Goal: Information Seeking & Learning: Check status

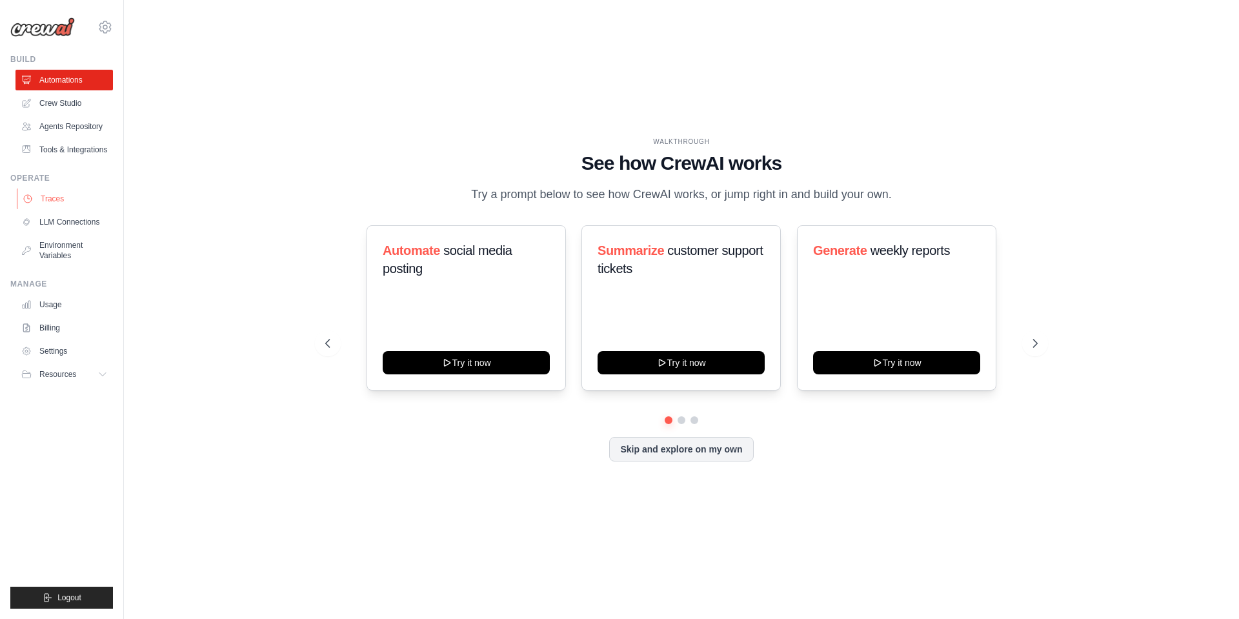
click at [42, 195] on link "Traces" at bounding box center [65, 198] width 97 height 21
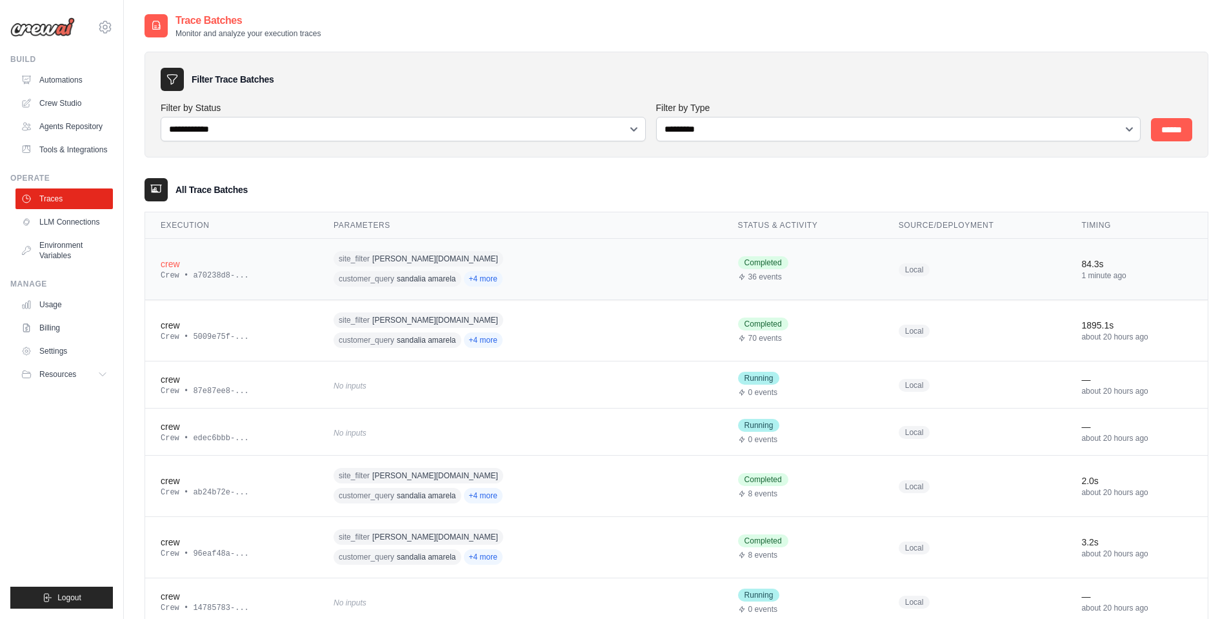
click at [303, 283] on td "crew Crew • a70238d8-..." at bounding box center [231, 269] width 173 height 61
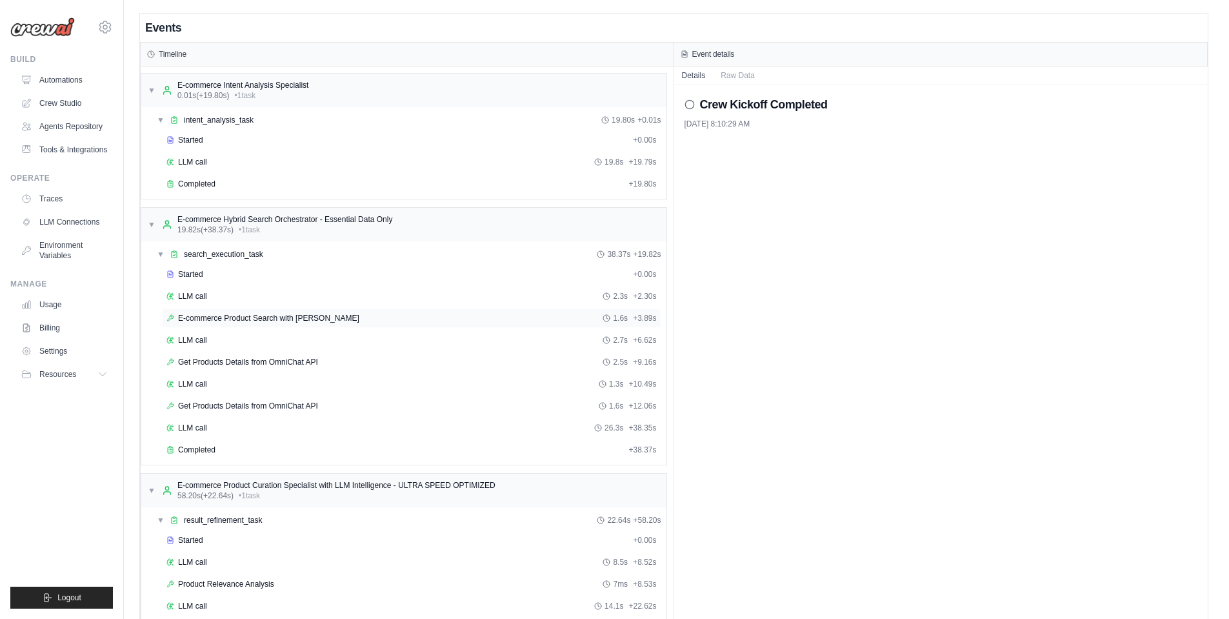
scroll to position [52, 0]
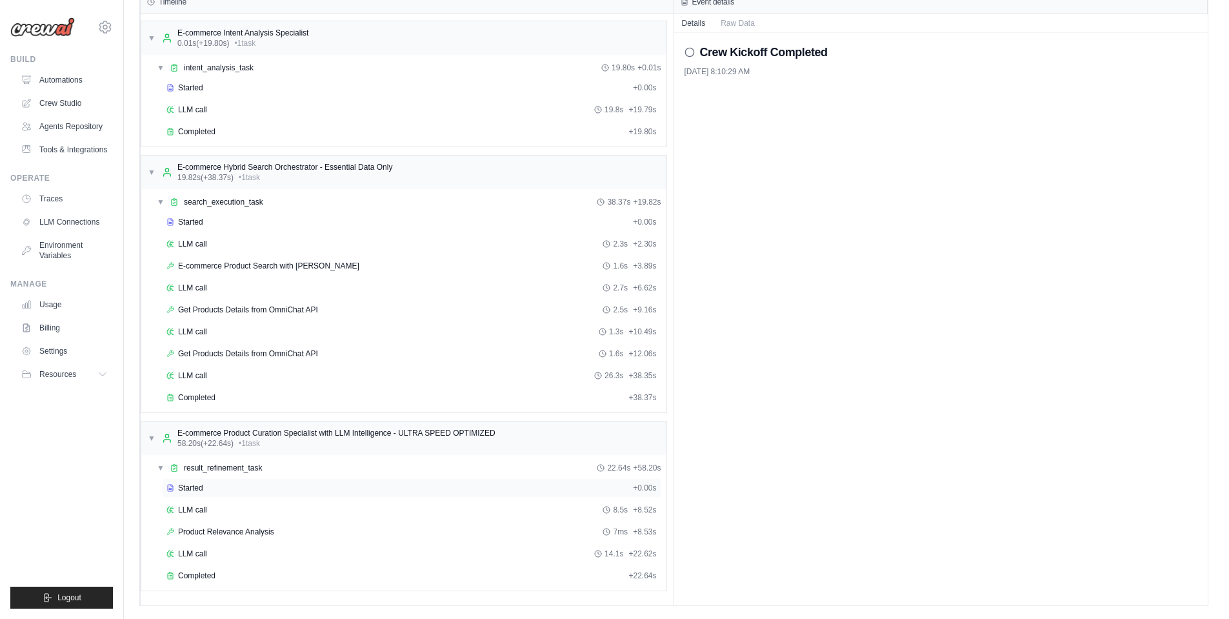
click at [203, 480] on div "Started + 0.00s" at bounding box center [411, 487] width 499 height 19
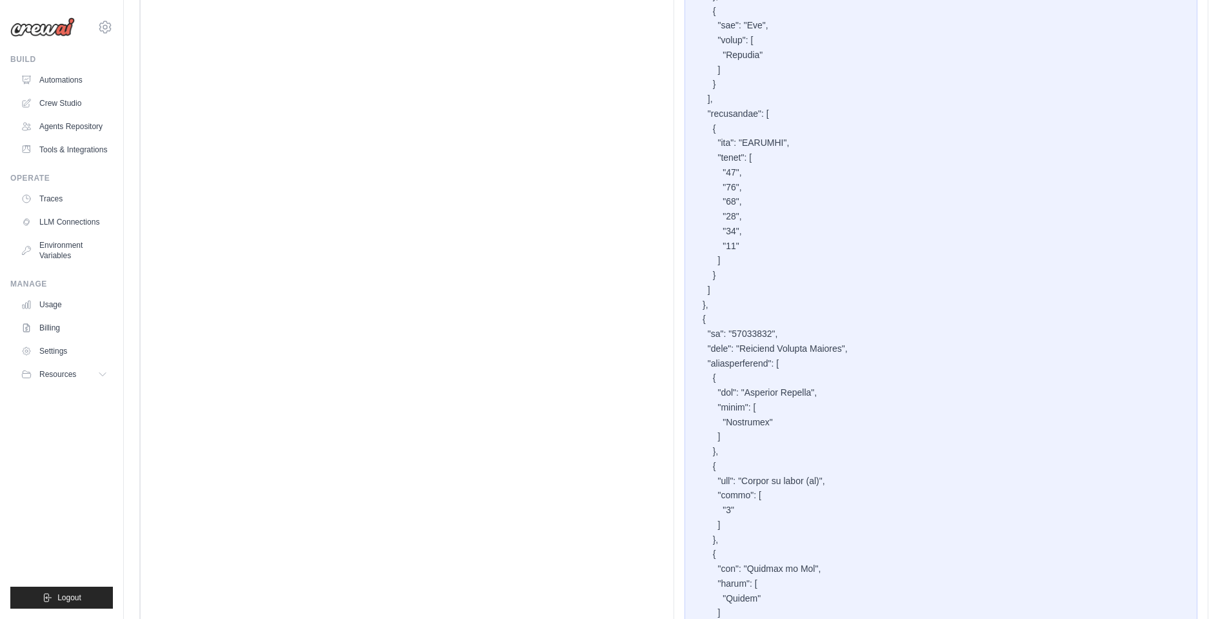
scroll to position [9902, 0]
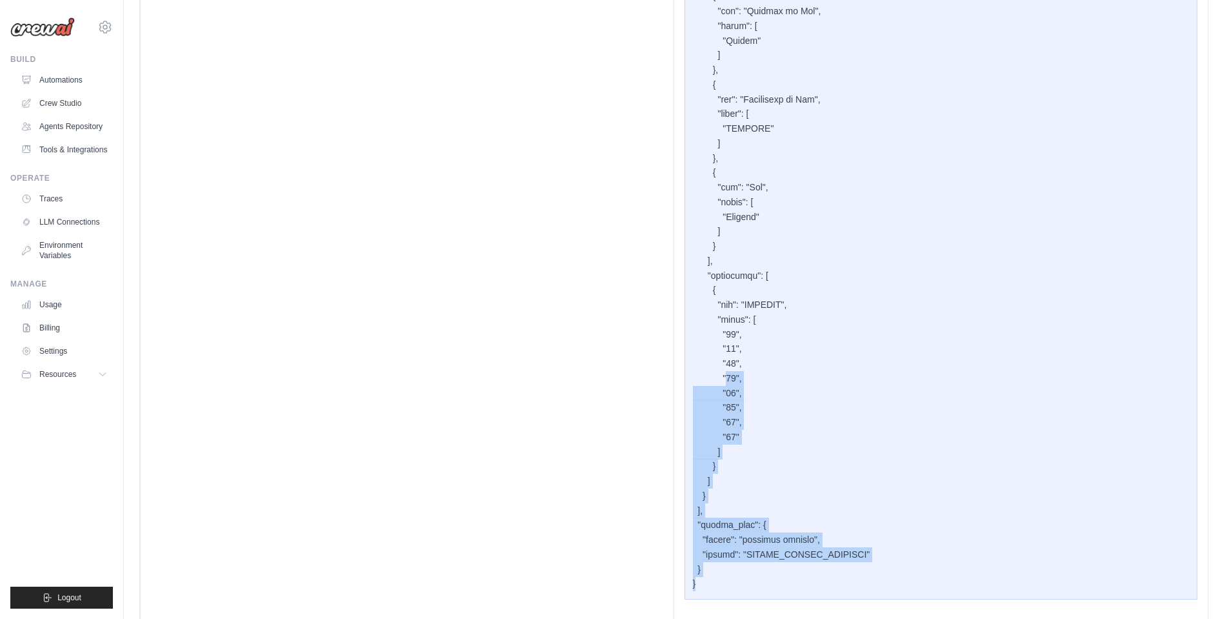
drag, startPoint x: 707, startPoint y: 568, endPoint x: 729, endPoint y: 360, distance: 209.6
drag, startPoint x: 910, startPoint y: 547, endPoint x: 690, endPoint y: 531, distance: 220.6
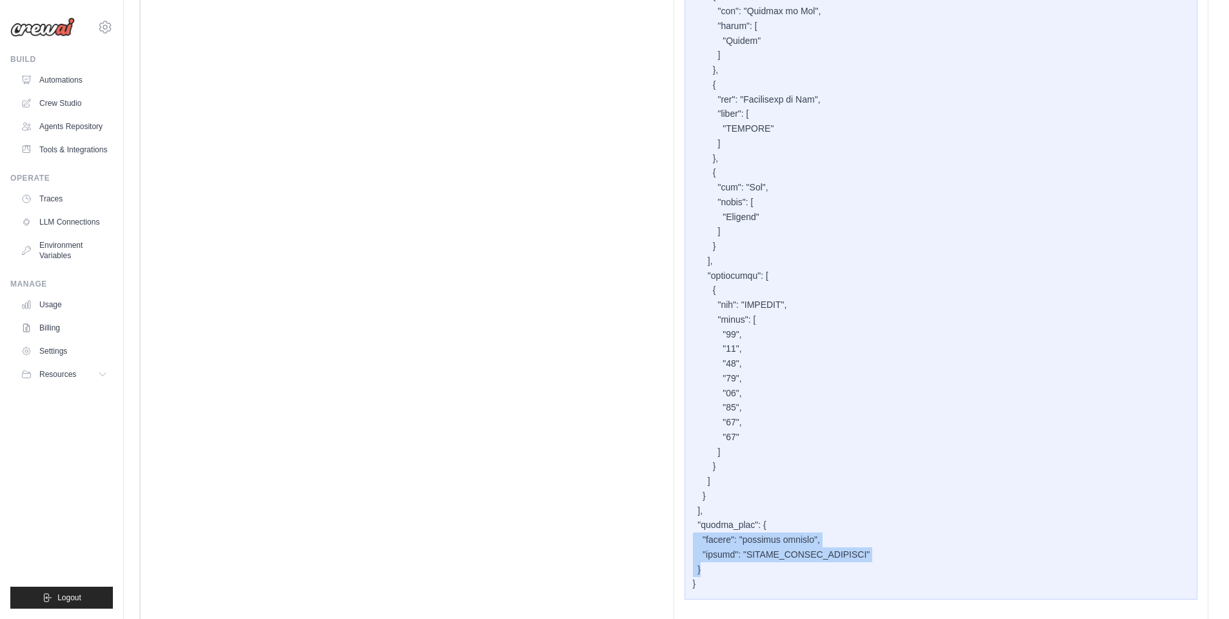
drag, startPoint x: 913, startPoint y: 534, endPoint x: 692, endPoint y: 523, distance: 221.6
drag, startPoint x: 901, startPoint y: 530, endPoint x: 709, endPoint y: 522, distance: 192.5
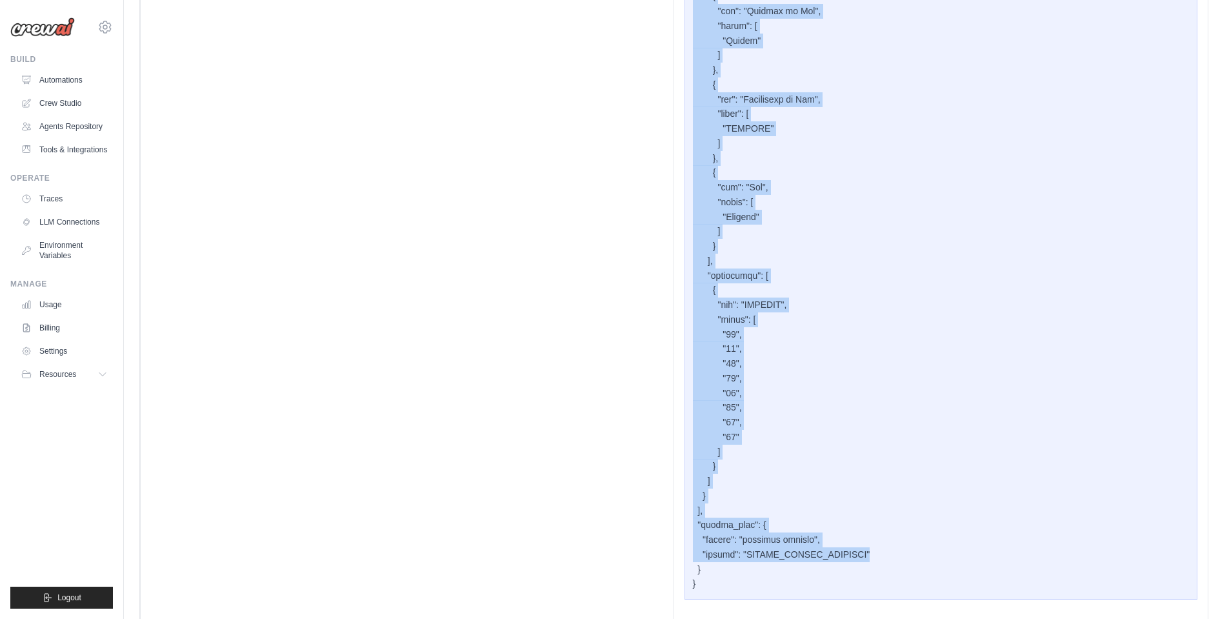
drag, startPoint x: 900, startPoint y: 539, endPoint x: 668, endPoint y: 527, distance: 231.9
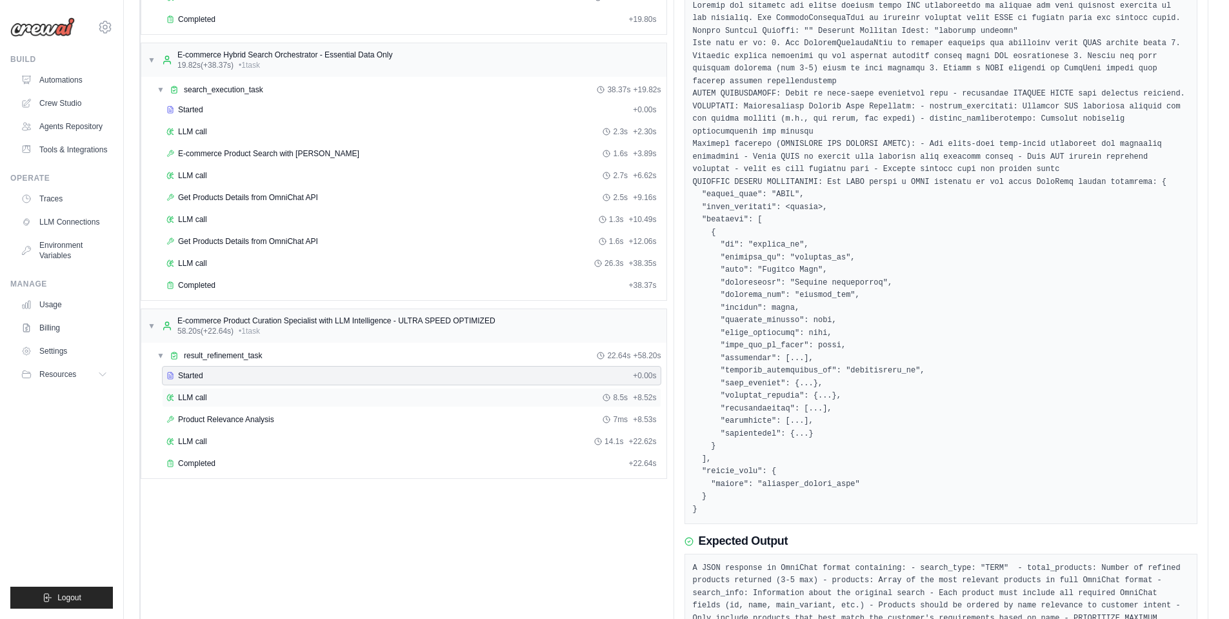
scroll to position [184, 0]
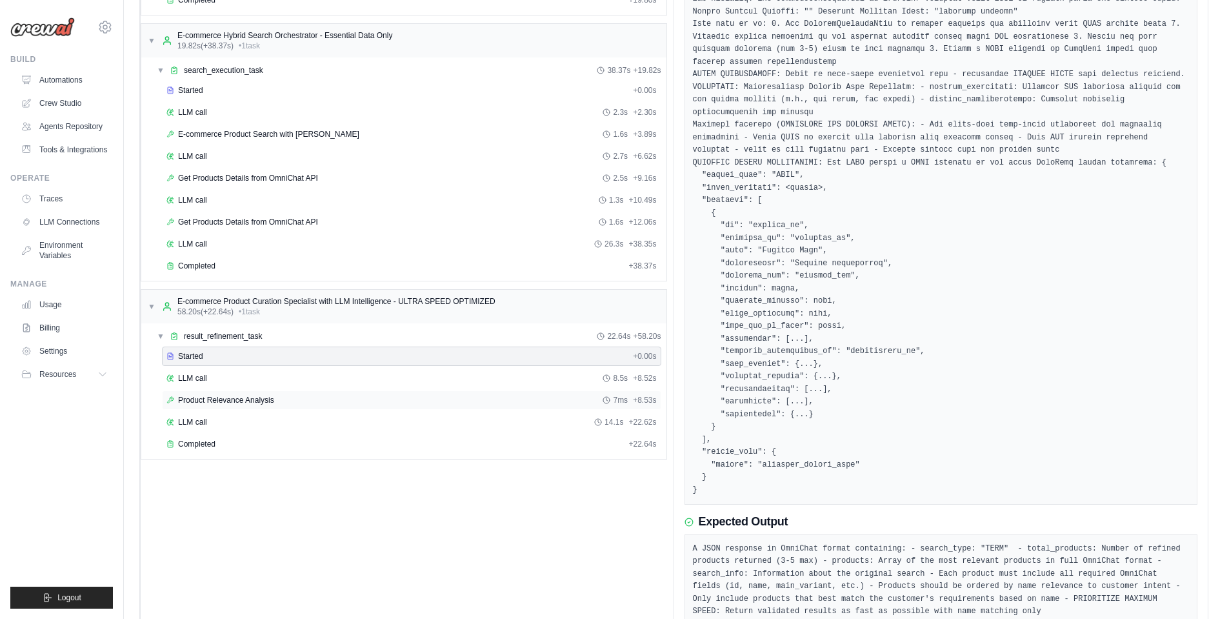
click at [207, 404] on span "Product Relevance Analysis" at bounding box center [226, 400] width 96 height 10
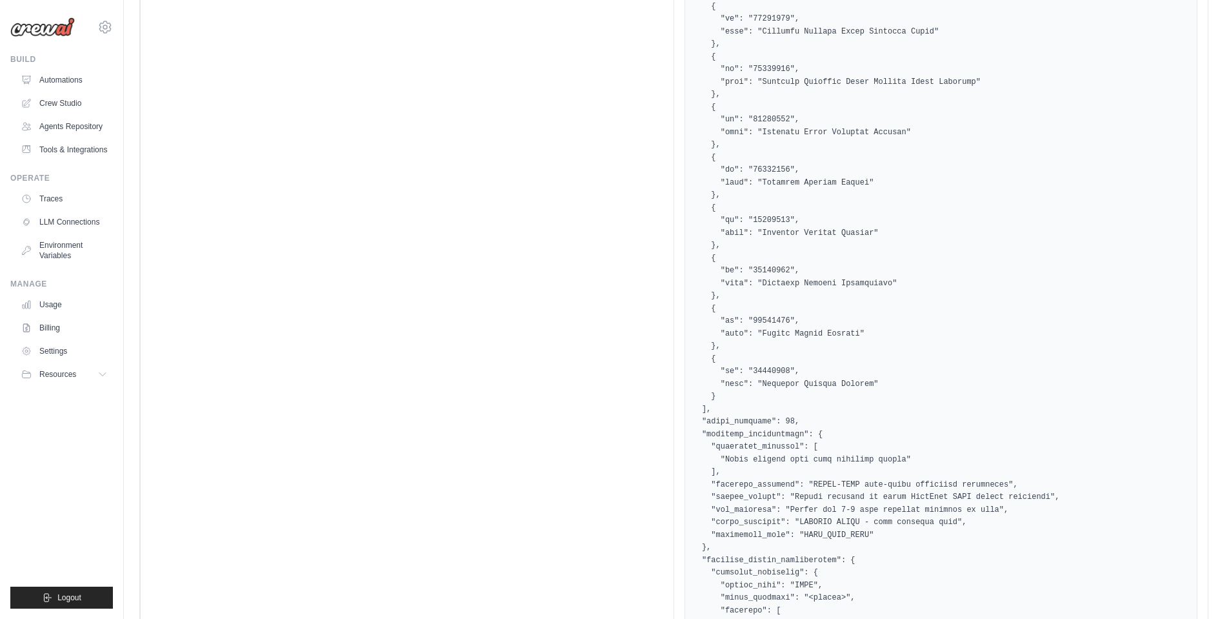
scroll to position [1171, 0]
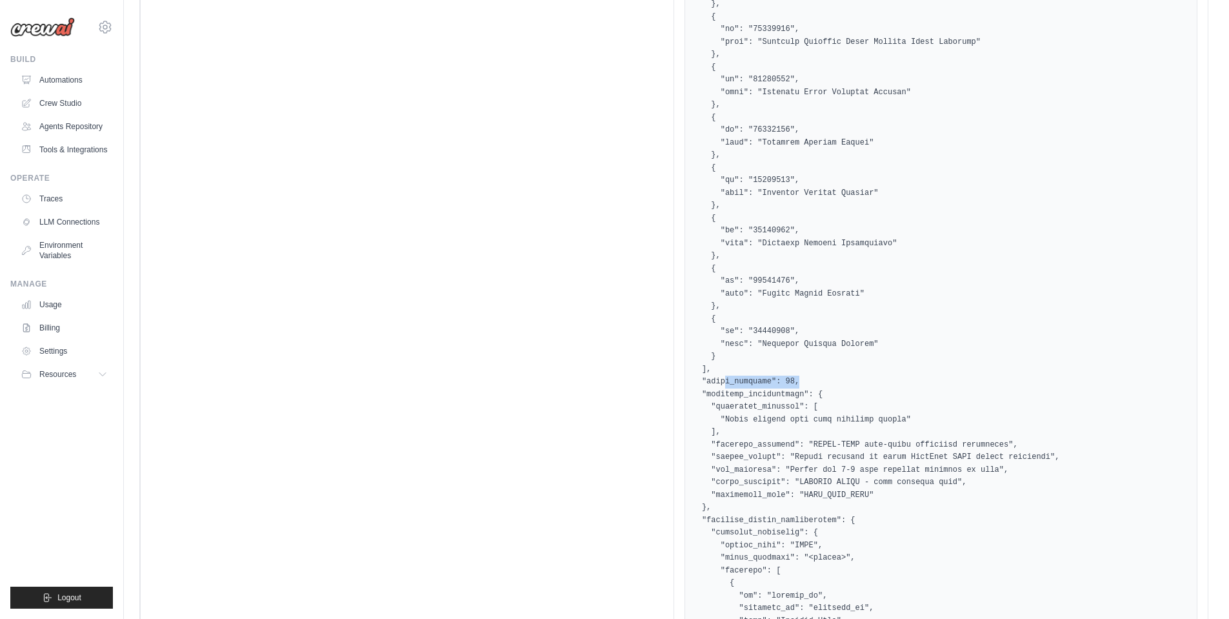
drag, startPoint x: 725, startPoint y: 387, endPoint x: 820, endPoint y: 383, distance: 94.3
click at [809, 383] on pre at bounding box center [941, 388] width 497 height 1233
click at [831, 383] on pre at bounding box center [941, 388] width 497 height 1233
drag, startPoint x: 701, startPoint y: 407, endPoint x: 755, endPoint y: 407, distance: 53.6
click at [750, 406] on pre at bounding box center [941, 388] width 497 height 1233
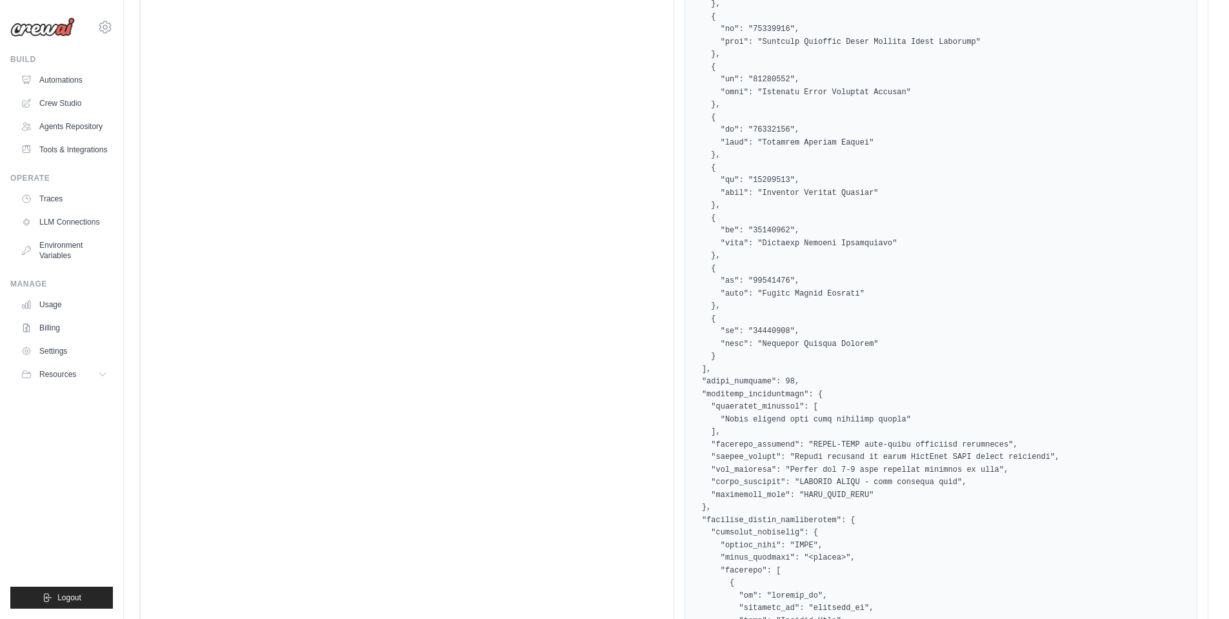
click at [758, 408] on pre at bounding box center [941, 388] width 497 height 1233
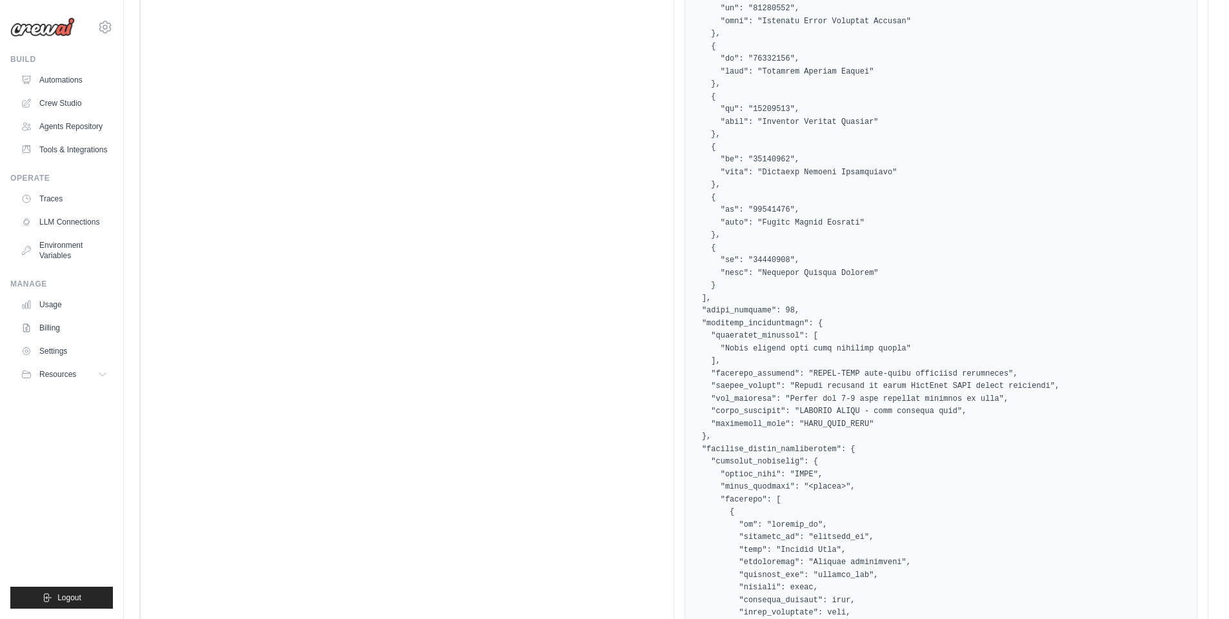
scroll to position [1249, 0]
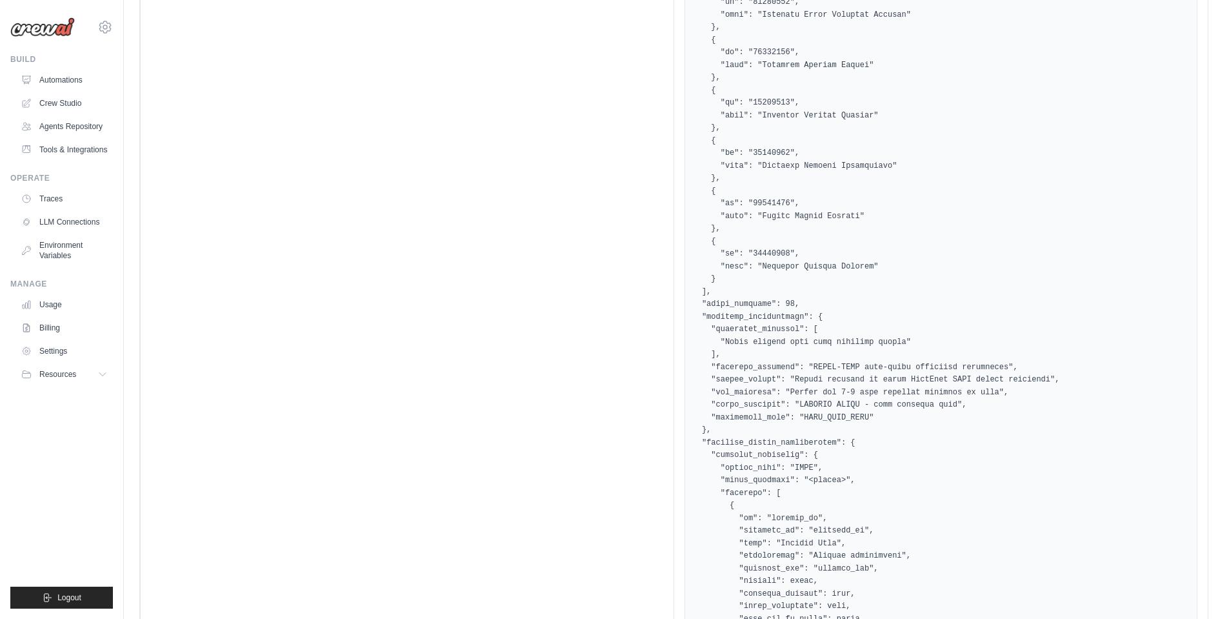
click at [774, 350] on pre at bounding box center [941, 310] width 497 height 1233
click at [877, 348] on pre at bounding box center [941, 310] width 497 height 1233
click at [875, 348] on pre at bounding box center [941, 310] width 497 height 1233
click at [859, 345] on pre at bounding box center [941, 310] width 497 height 1233
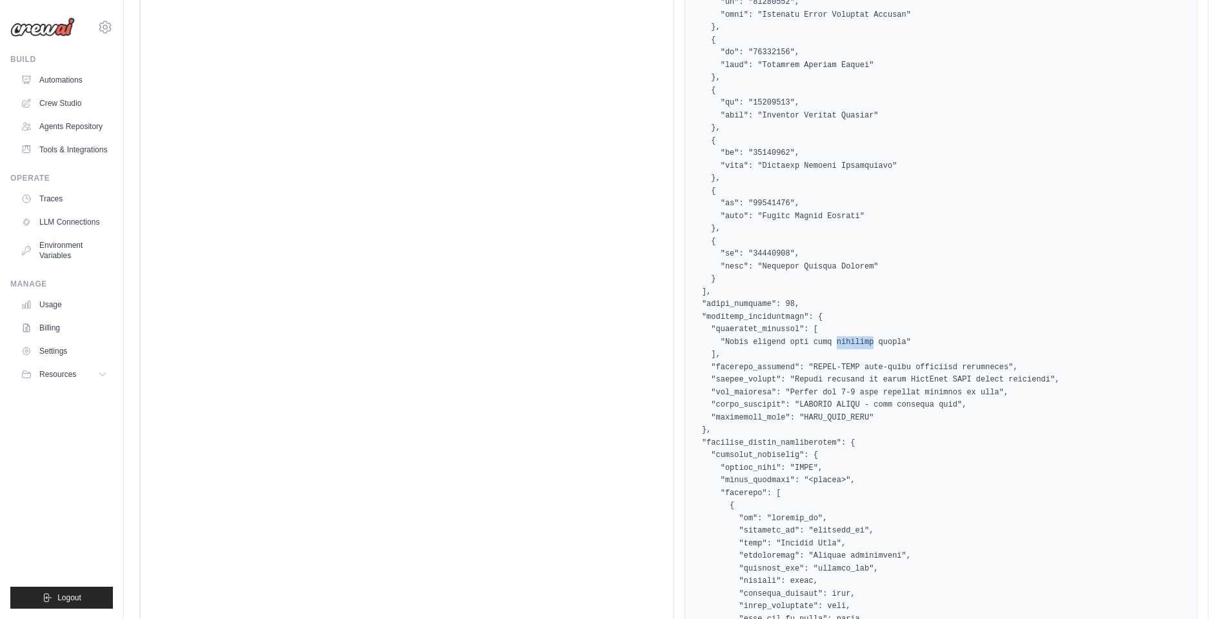
click at [859, 345] on pre at bounding box center [941, 310] width 497 height 1233
click at [841, 361] on pre at bounding box center [941, 310] width 497 height 1233
drag, startPoint x: 717, startPoint y: 381, endPoint x: 896, endPoint y: 372, distance: 179.0
click at [866, 361] on pre at bounding box center [941, 310] width 497 height 1233
click at [917, 377] on pre at bounding box center [941, 310] width 497 height 1233
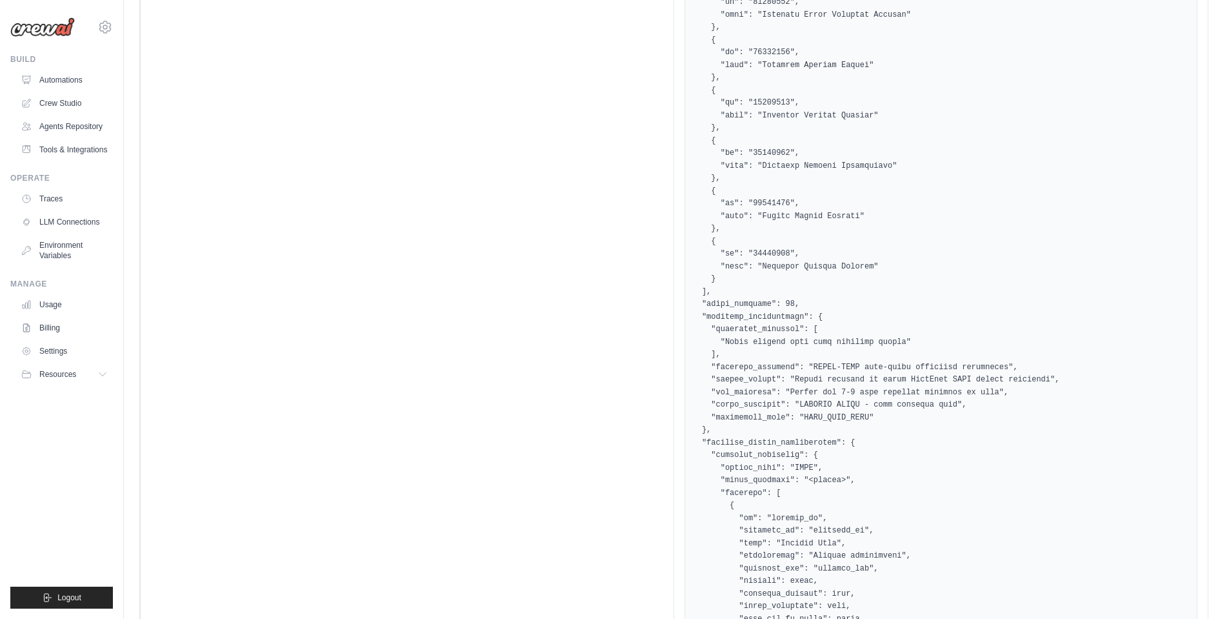
drag, startPoint x: 839, startPoint y: 368, endPoint x: 903, endPoint y: 375, distance: 64.2
click at [903, 375] on pre at bounding box center [941, 310] width 497 height 1233
click at [901, 393] on pre at bounding box center [941, 310] width 497 height 1233
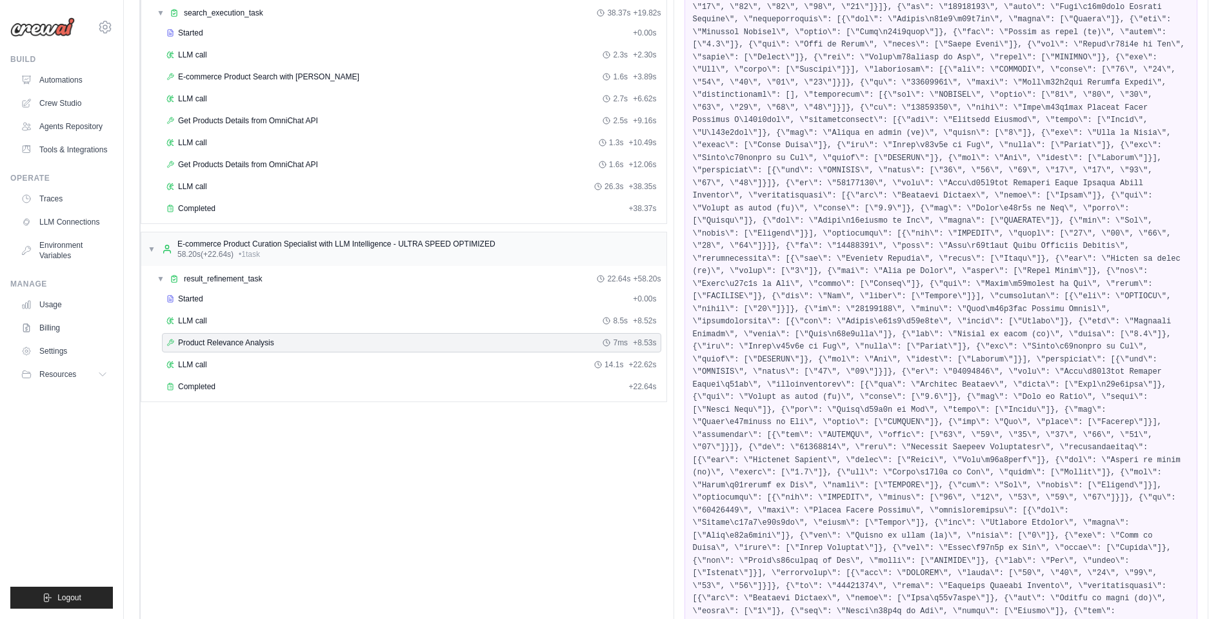
scroll to position [242, 0]
click at [259, 367] on div "LLM call 14.1s + 22.62s" at bounding box center [411, 364] width 490 height 10
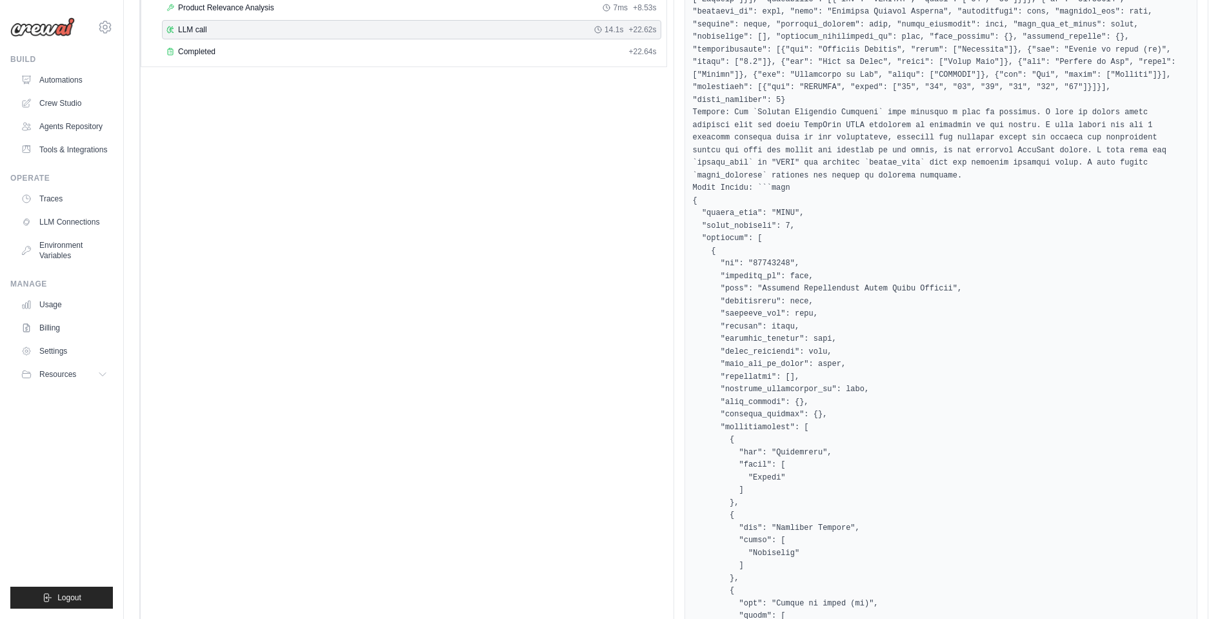
scroll to position [649, 0]
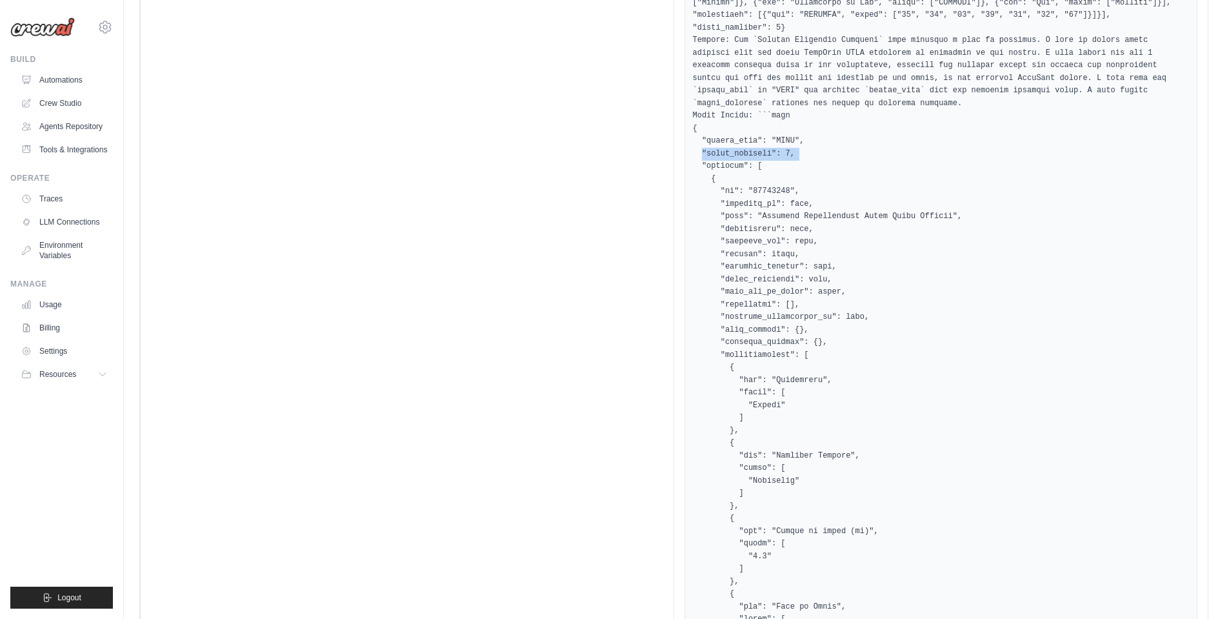
drag, startPoint x: 698, startPoint y: 167, endPoint x: 849, endPoint y: 168, distance: 151.0
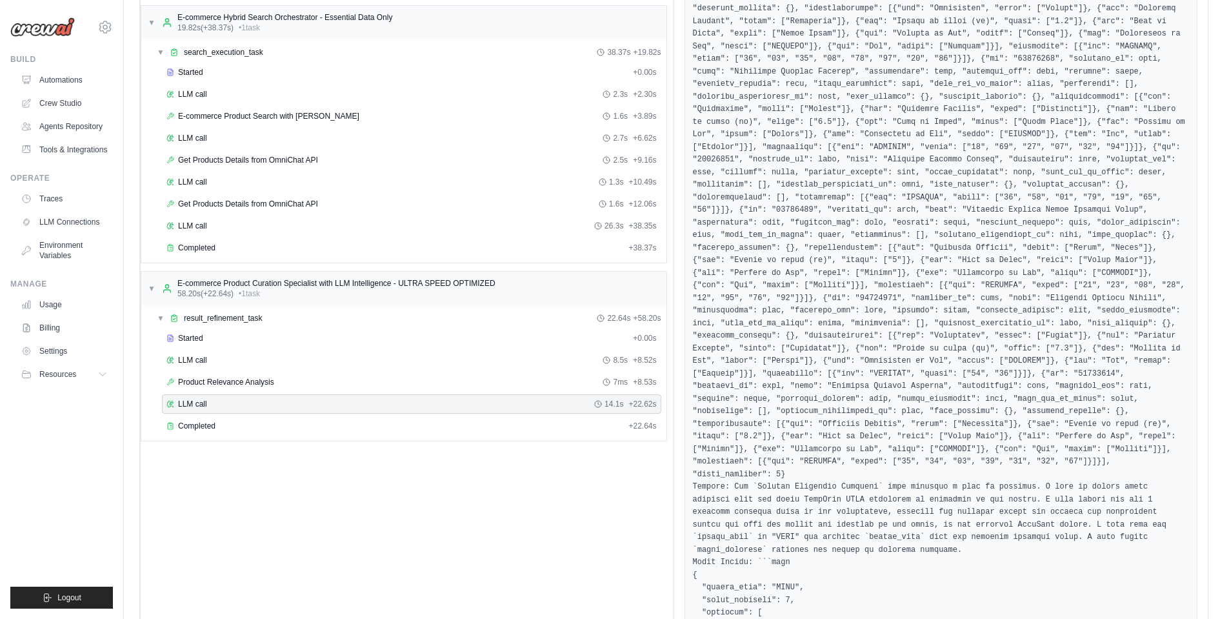
scroll to position [194, 0]
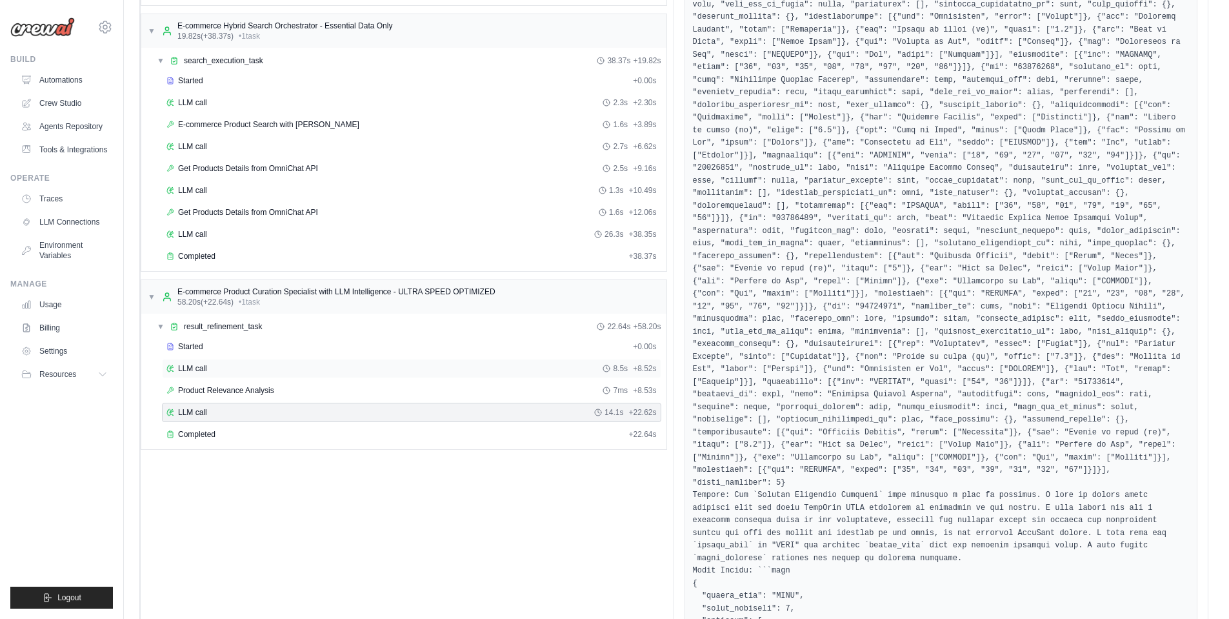
click at [219, 371] on div "LLM call 8.5s + 8.52s" at bounding box center [411, 368] width 490 height 10
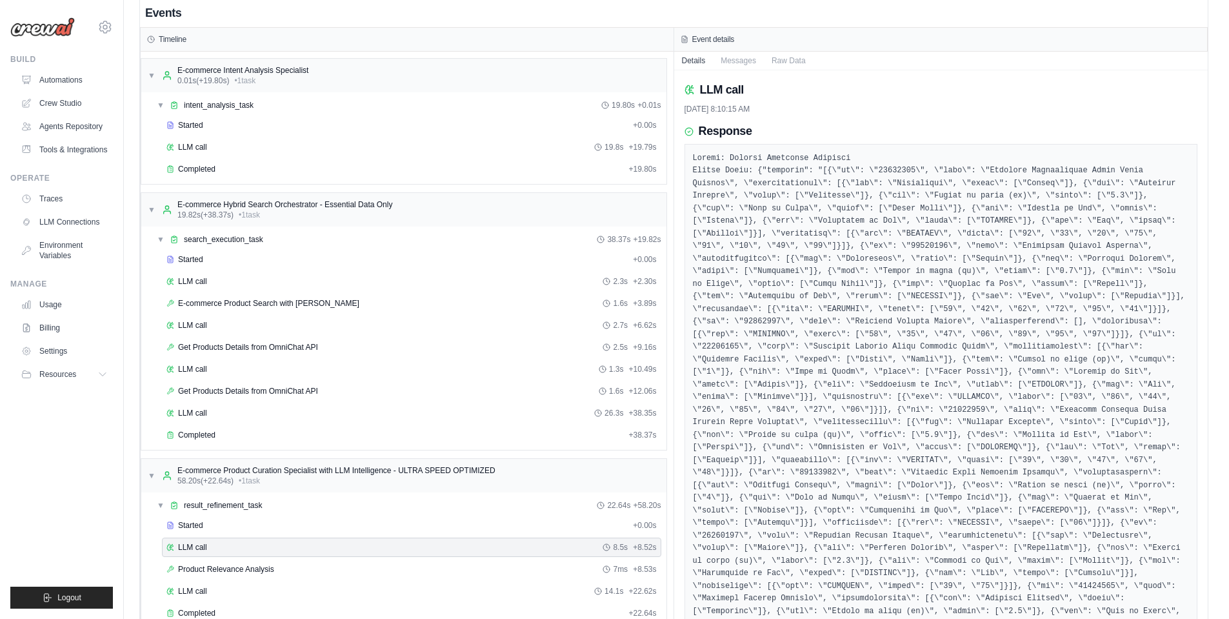
scroll to position [0, 0]
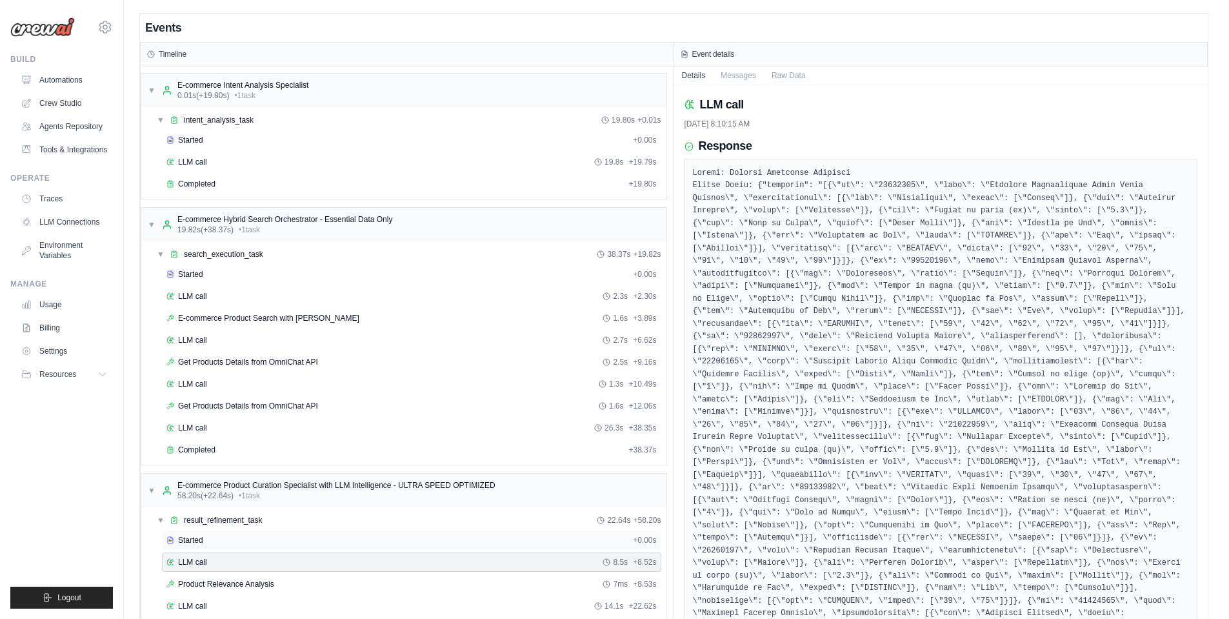
click at [187, 536] on span "Started" at bounding box center [190, 540] width 25 height 10
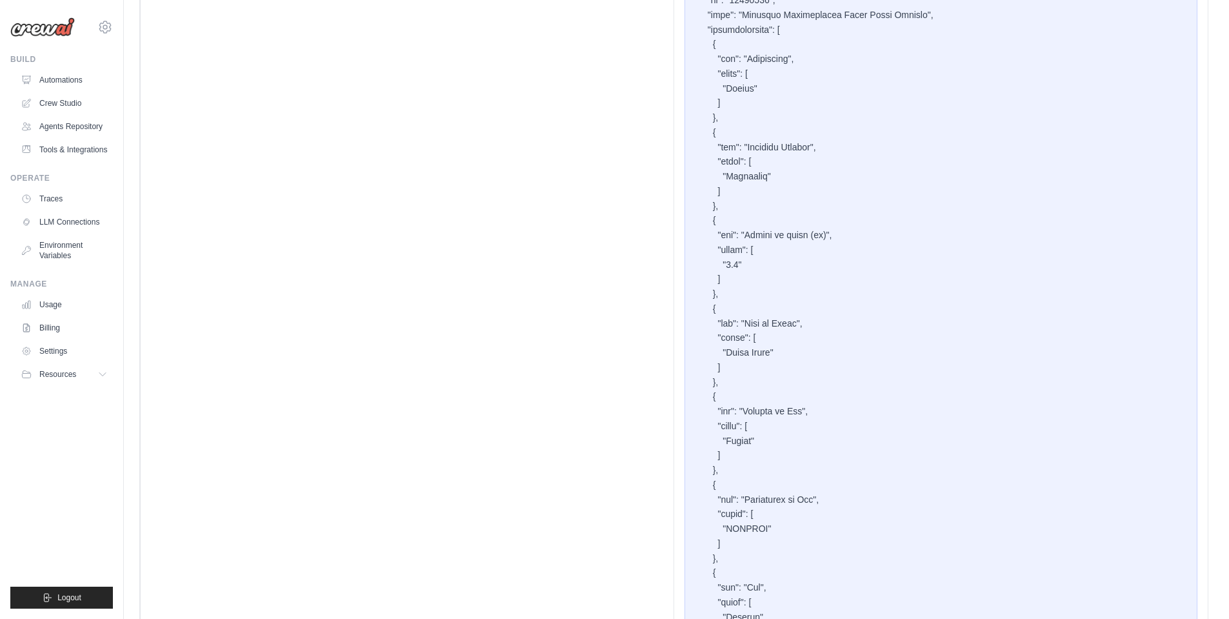
scroll to position [1781, 0]
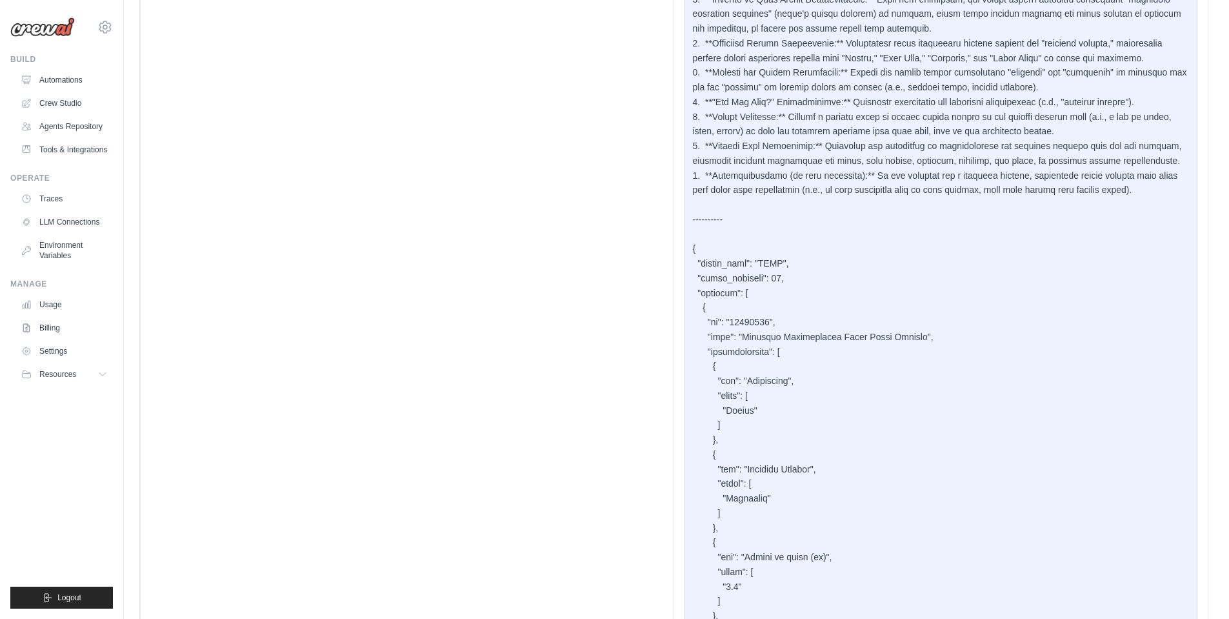
copy div "name"
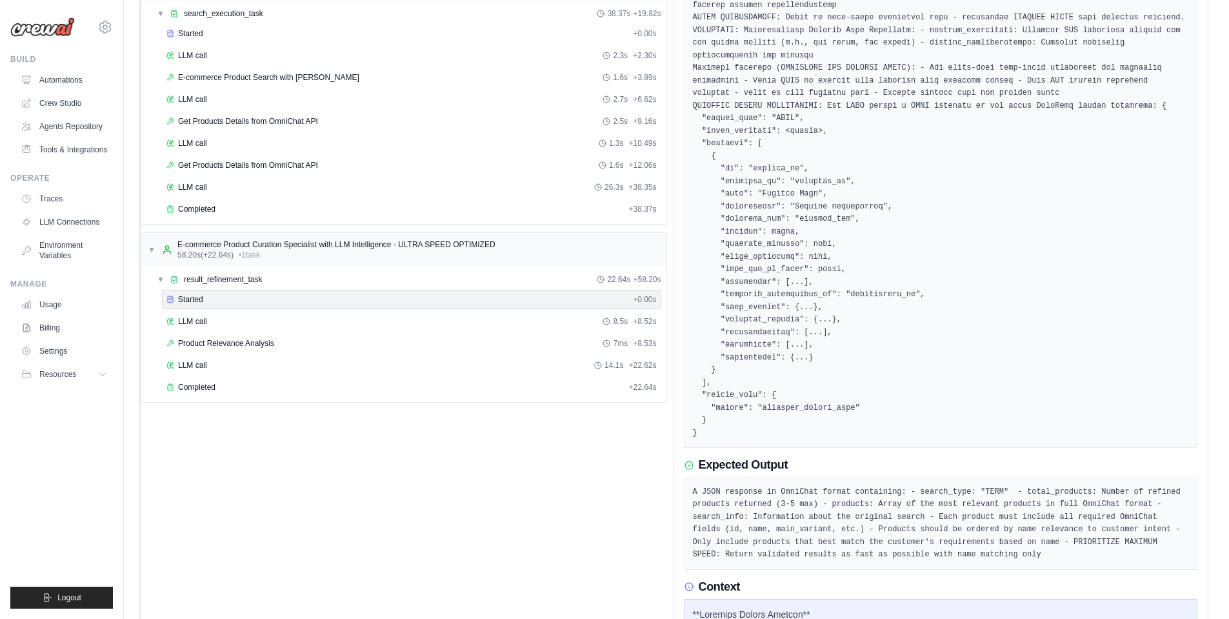
scroll to position [242, 0]
click at [211, 361] on div "LLM call 14.1s + 22.62s" at bounding box center [411, 364] width 490 height 10
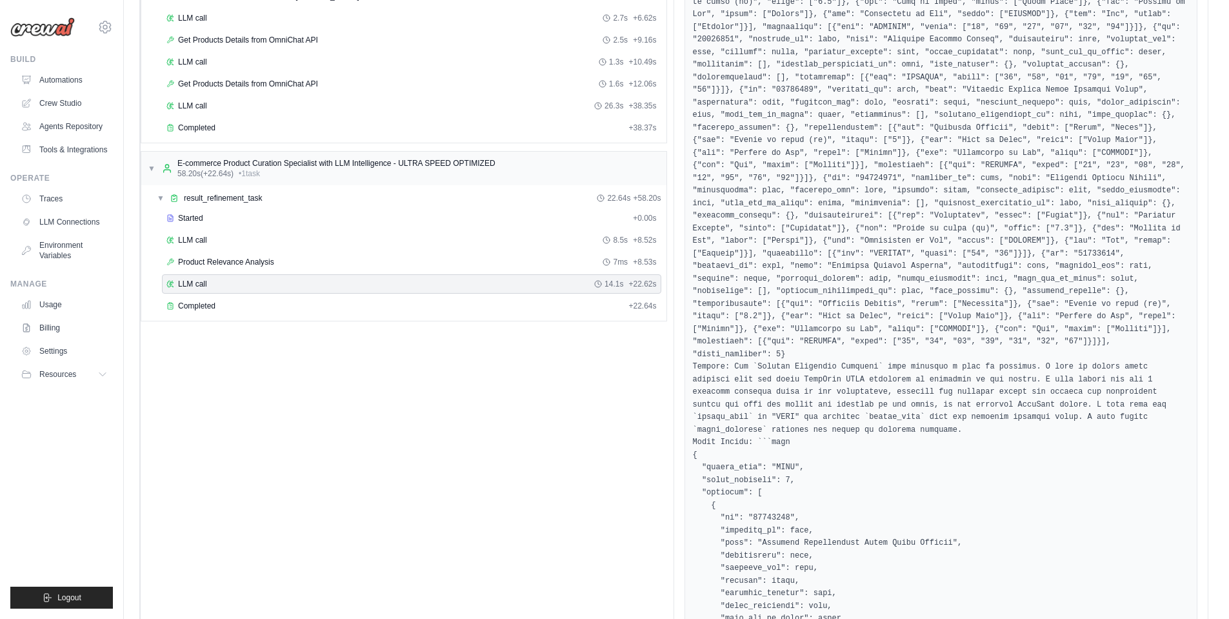
scroll to position [423, 0]
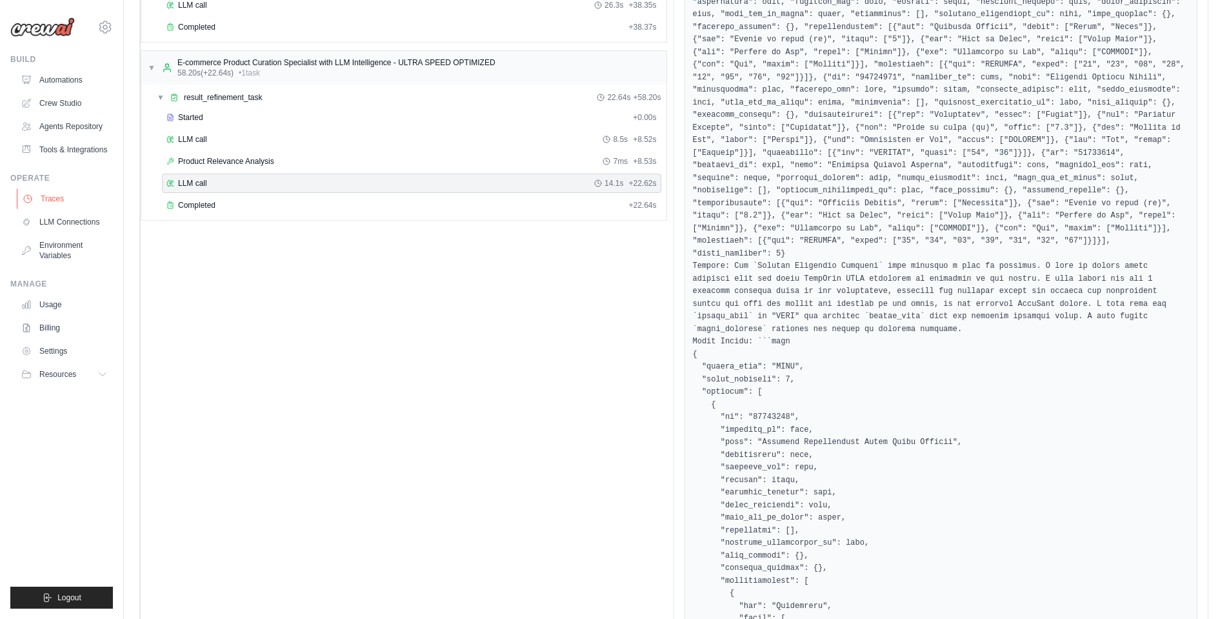
click at [83, 194] on link "Traces" at bounding box center [65, 198] width 97 height 21
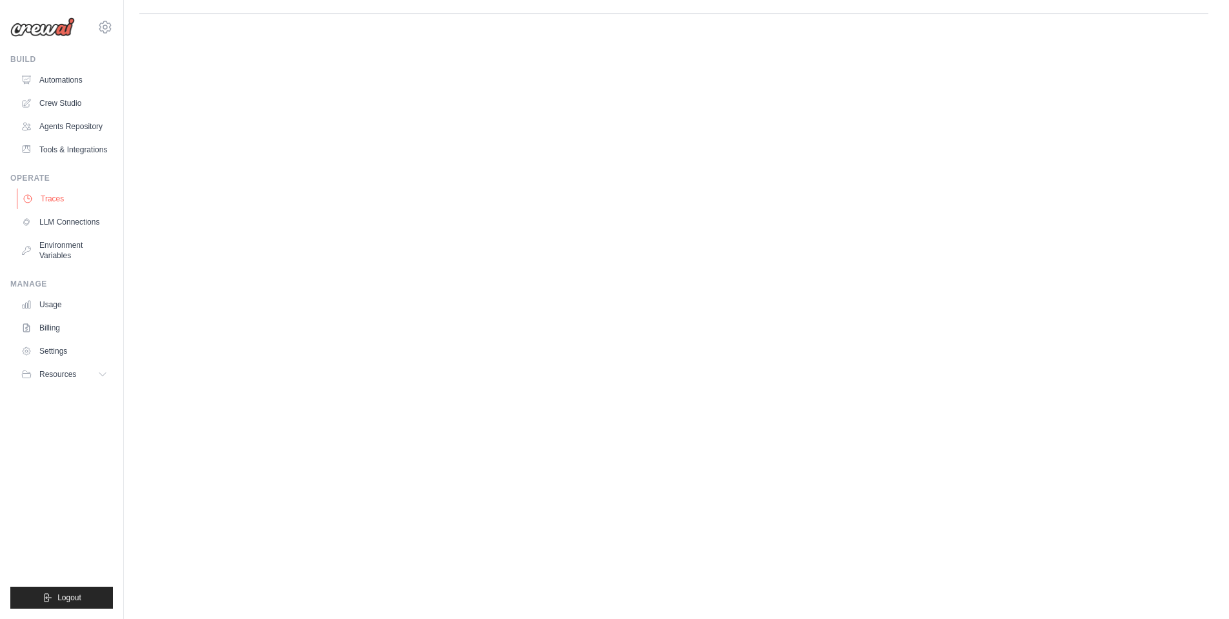
scroll to position [0, 0]
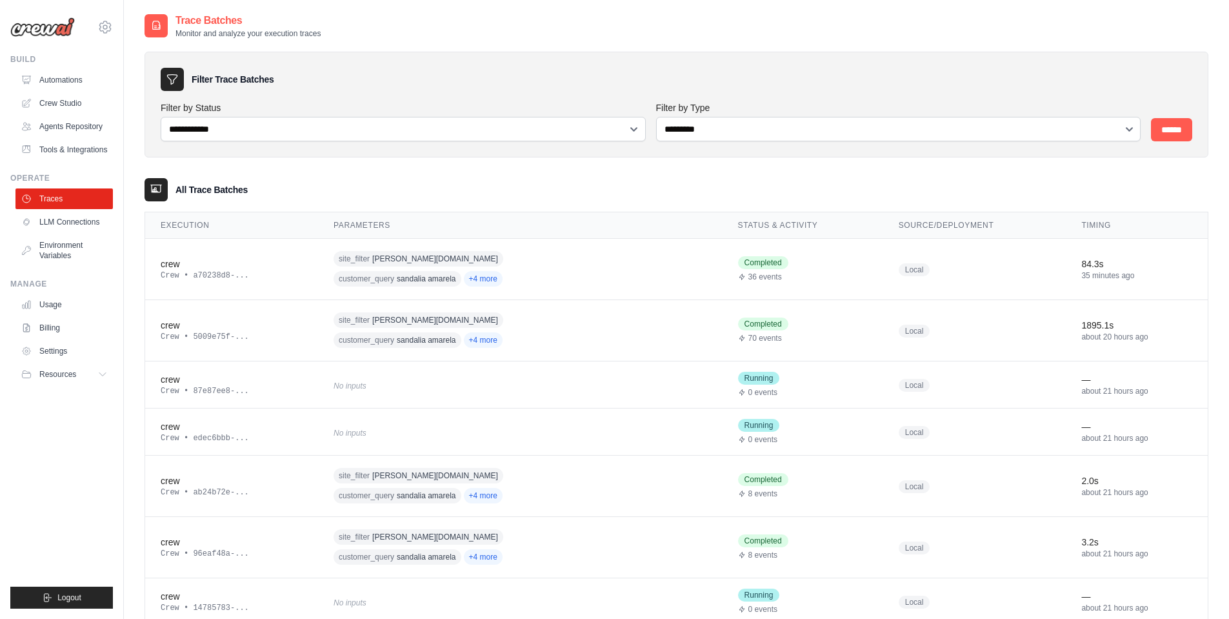
click at [586, 82] on div "Filter Trace Batches" at bounding box center [677, 79] width 1032 height 23
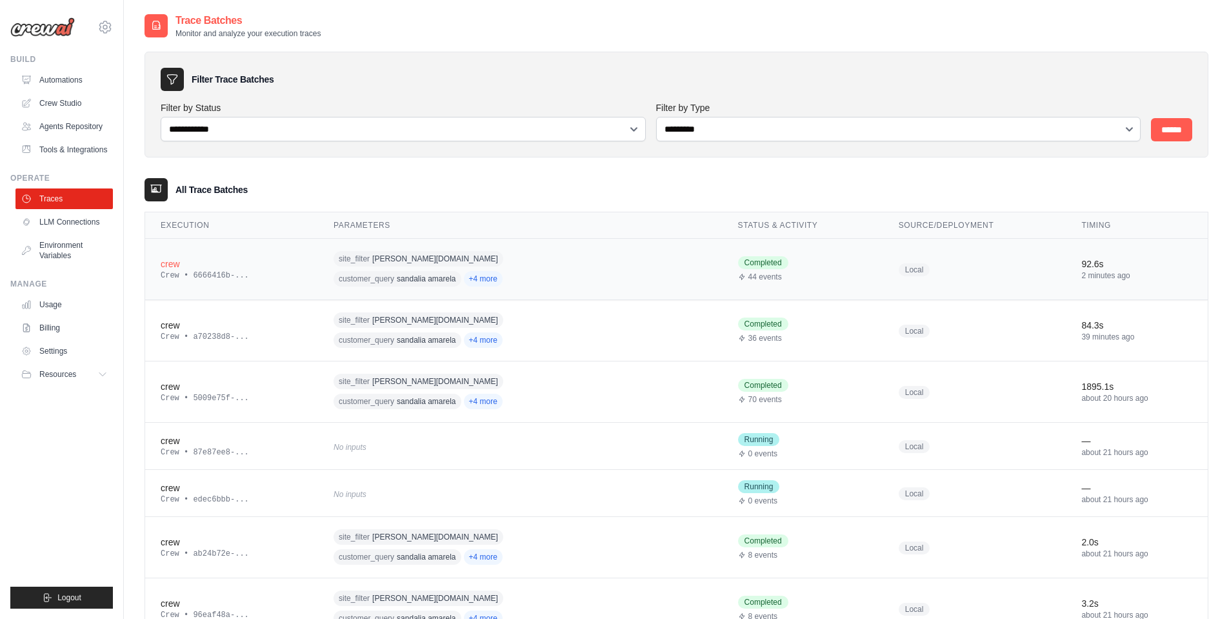
click at [253, 276] on div "Crew • 6666416b-..." at bounding box center [232, 275] width 142 height 10
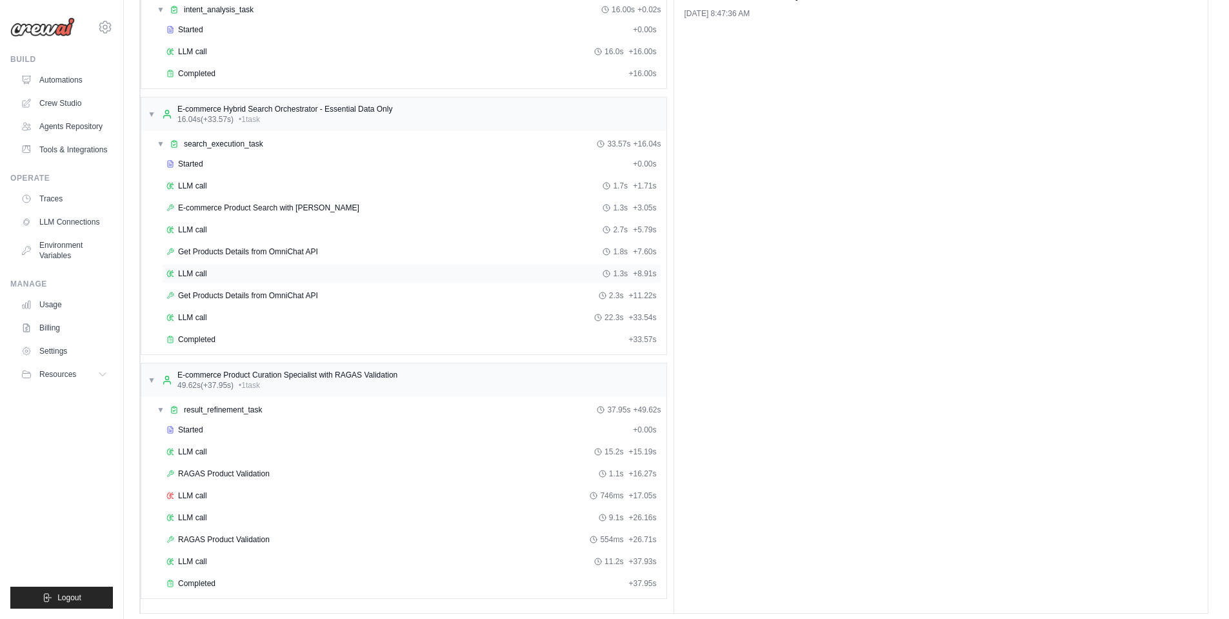
scroll to position [118, 0]
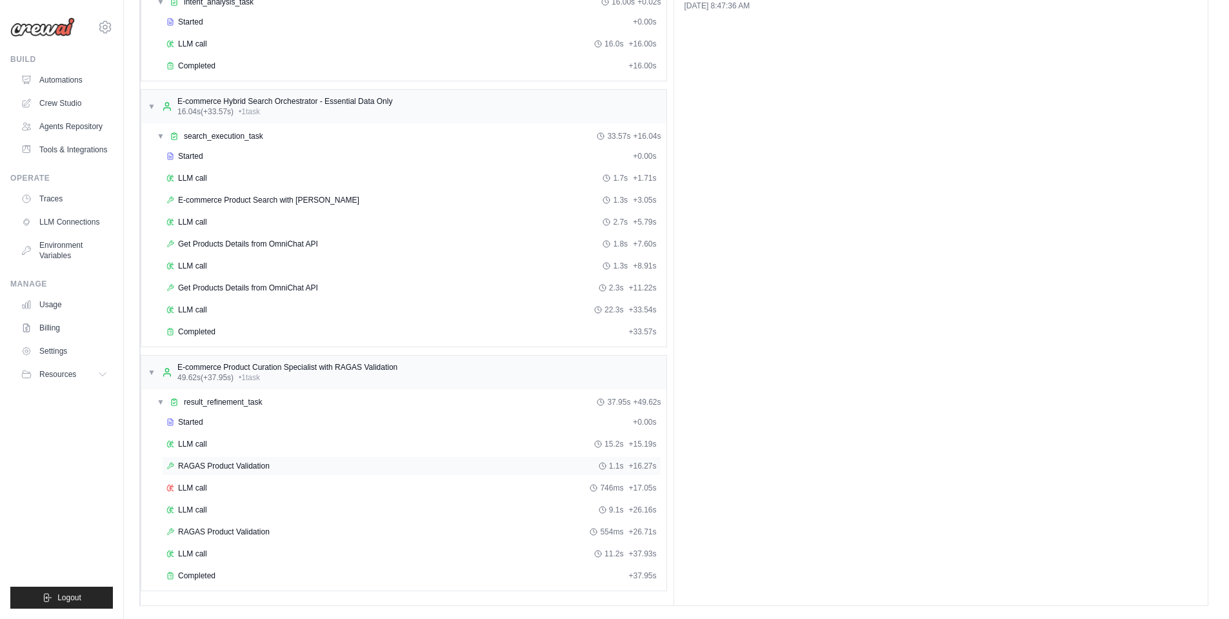
click at [330, 465] on div "RAGAS Product Validation 1.1s + 16.27s" at bounding box center [411, 466] width 490 height 10
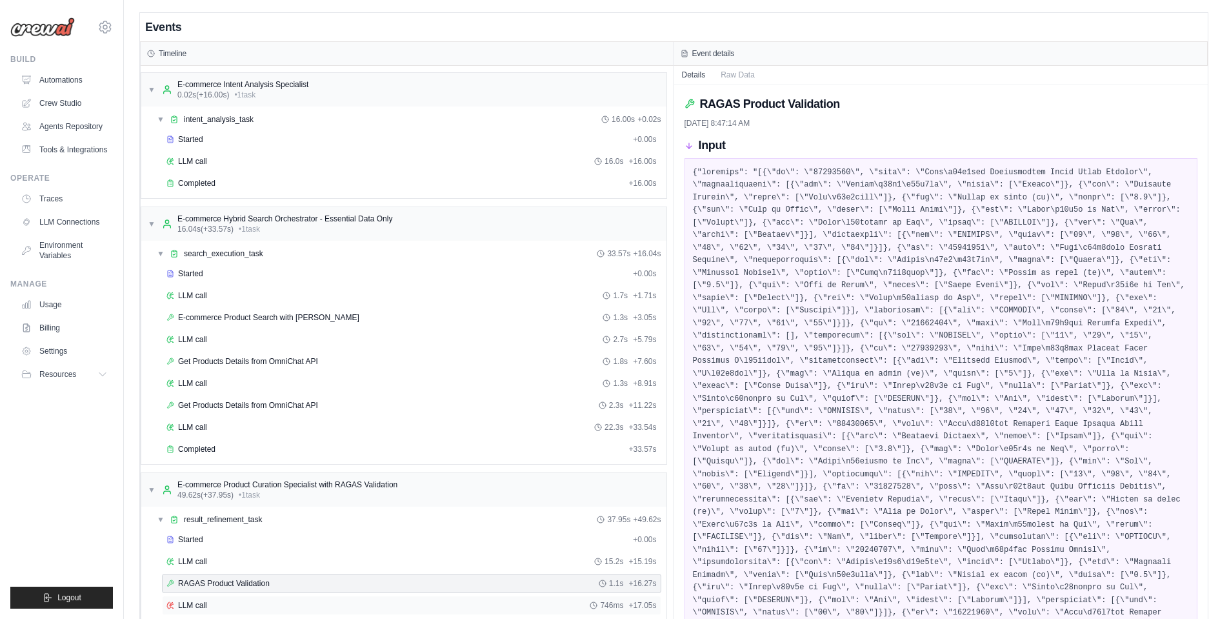
scroll to position [0, 0]
click at [394, 24] on div "Events" at bounding box center [674, 28] width 1068 height 29
click at [47, 199] on link "Traces" at bounding box center [65, 198] width 97 height 21
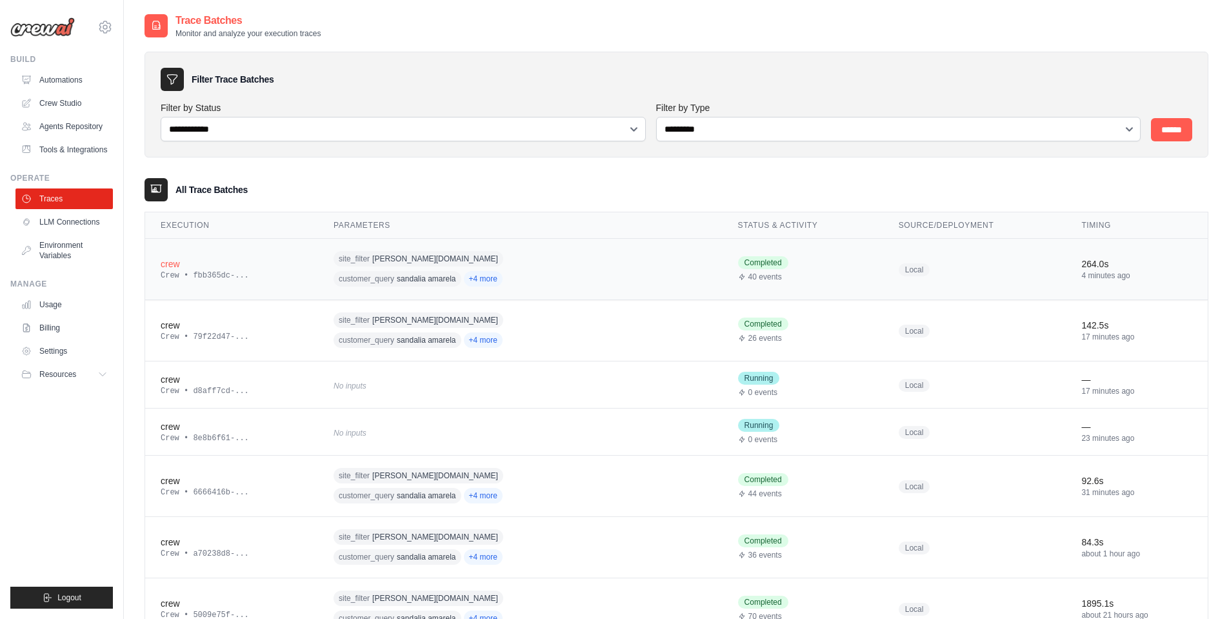
click at [278, 274] on div "Crew • fbb365dc-..." at bounding box center [232, 275] width 142 height 10
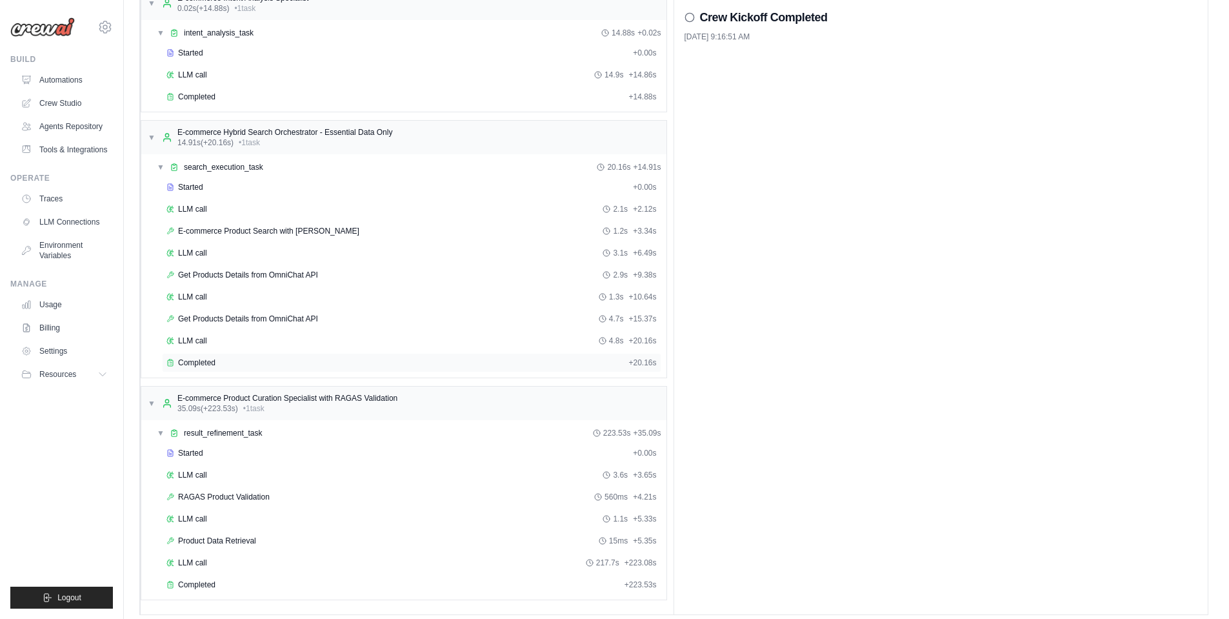
scroll to position [96, 0]
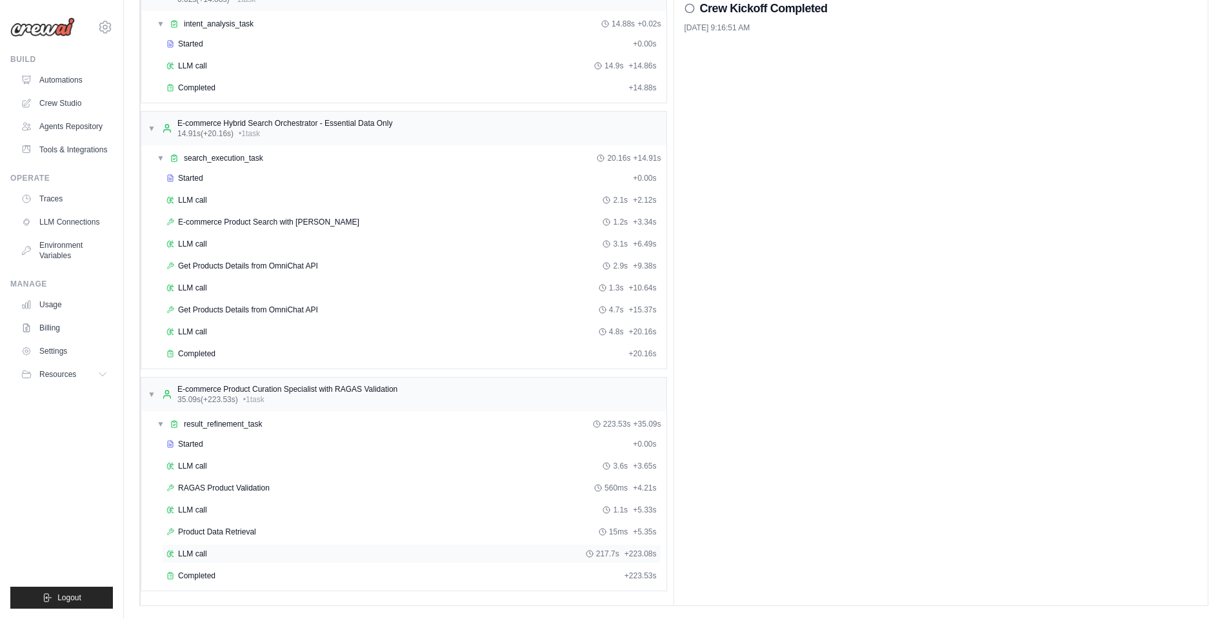
click at [239, 551] on div "LLM call 217.7s + 223.08s" at bounding box center [411, 553] width 490 height 10
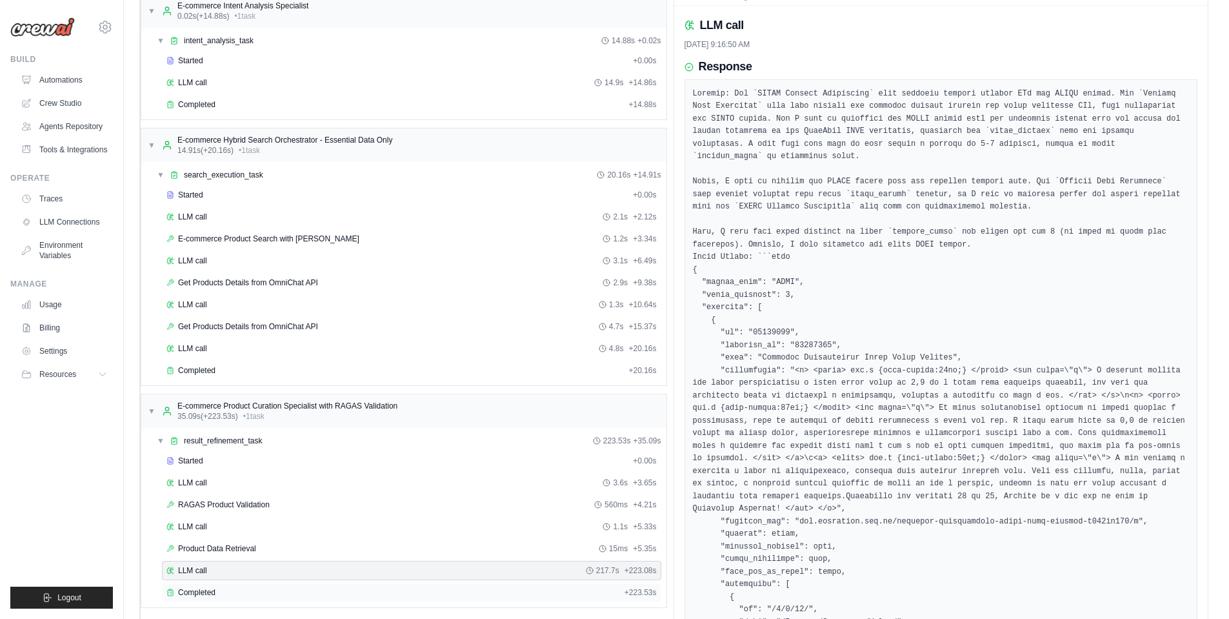
scroll to position [184, 0]
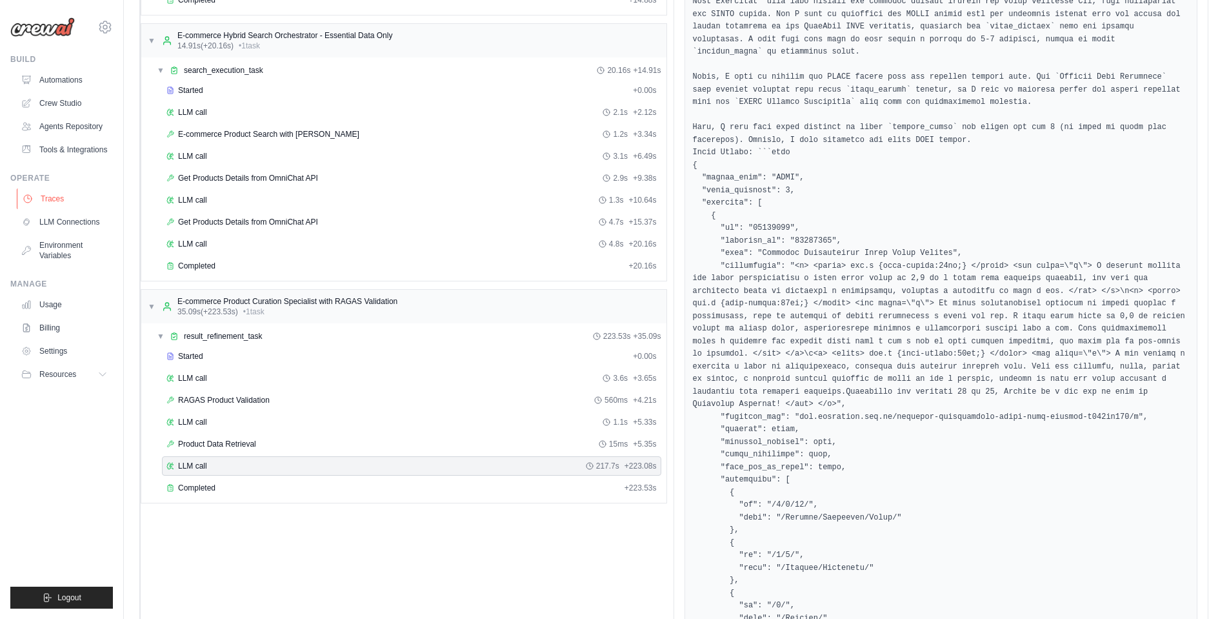
click at [68, 204] on link "Traces" at bounding box center [65, 198] width 97 height 21
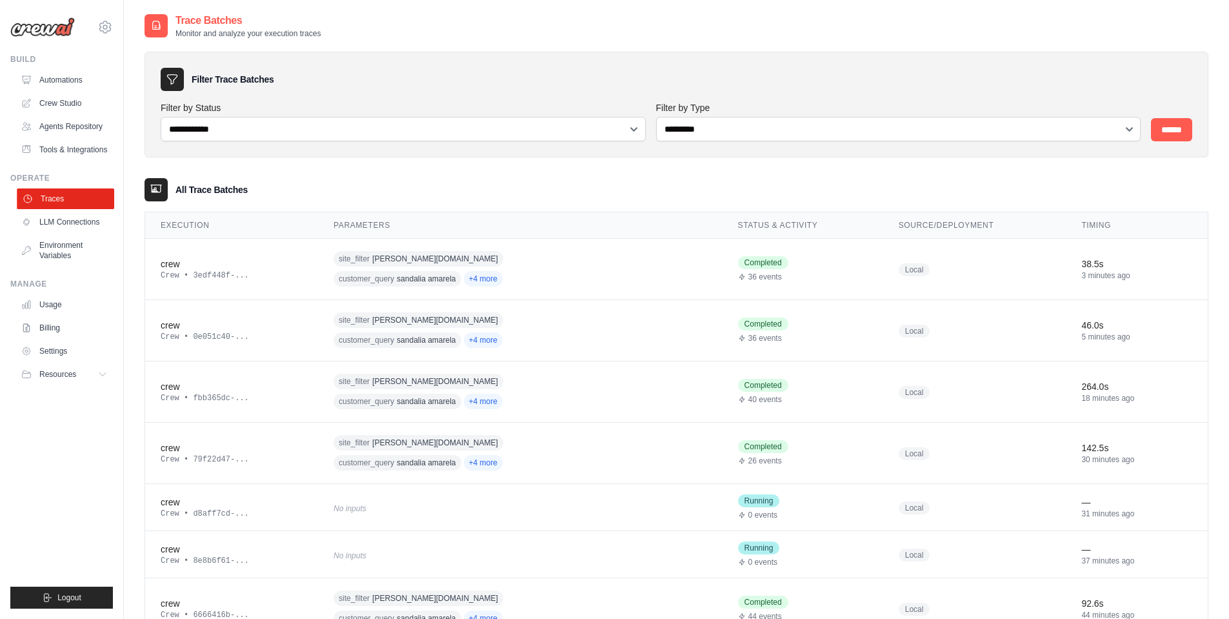
click at [48, 199] on link "Traces" at bounding box center [65, 198] width 97 height 21
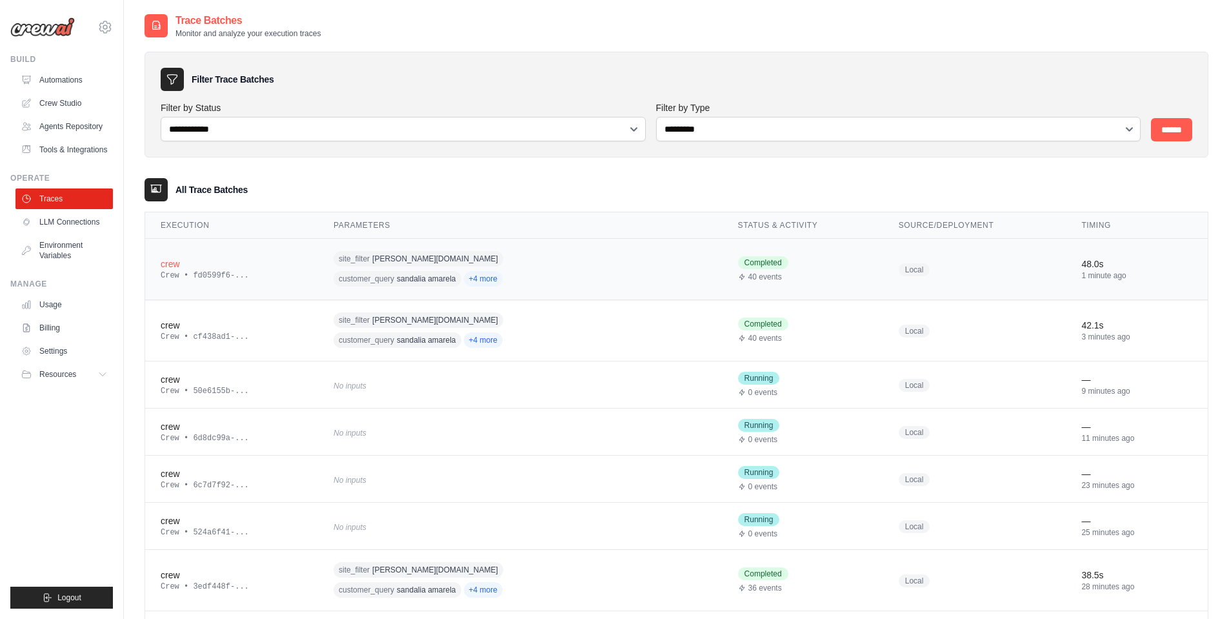
click at [656, 272] on td "site_filter [PERSON_NAME][DOMAIN_NAME] customer_query sandalia amarela +4 more" at bounding box center [520, 269] width 405 height 61
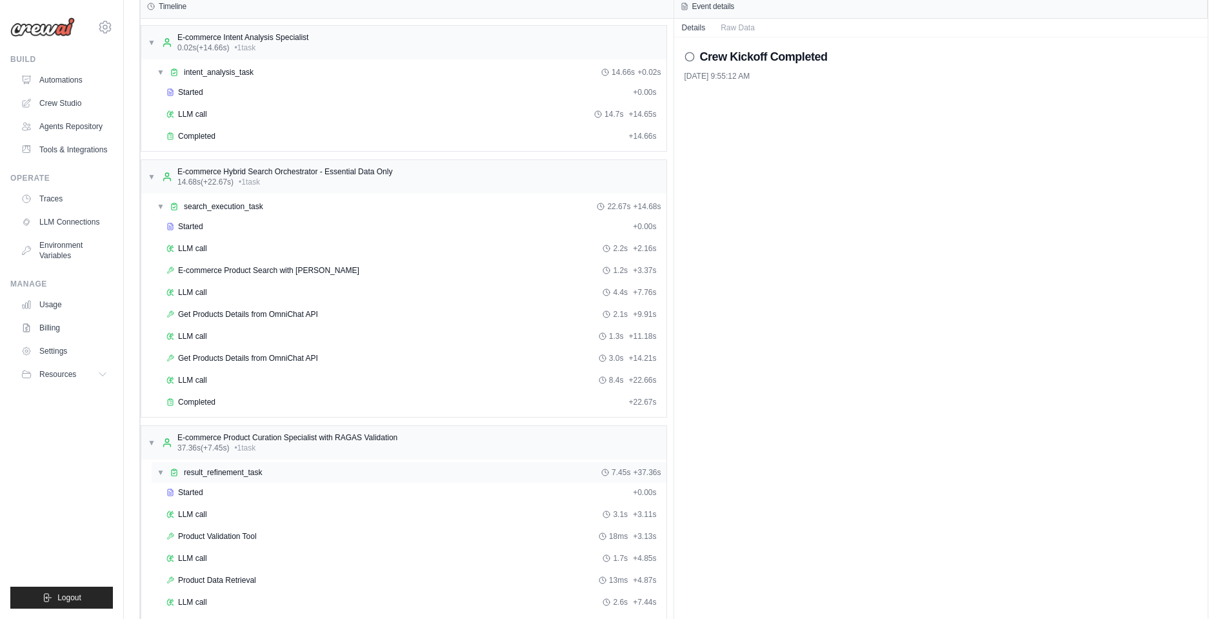
scroll to position [96, 0]
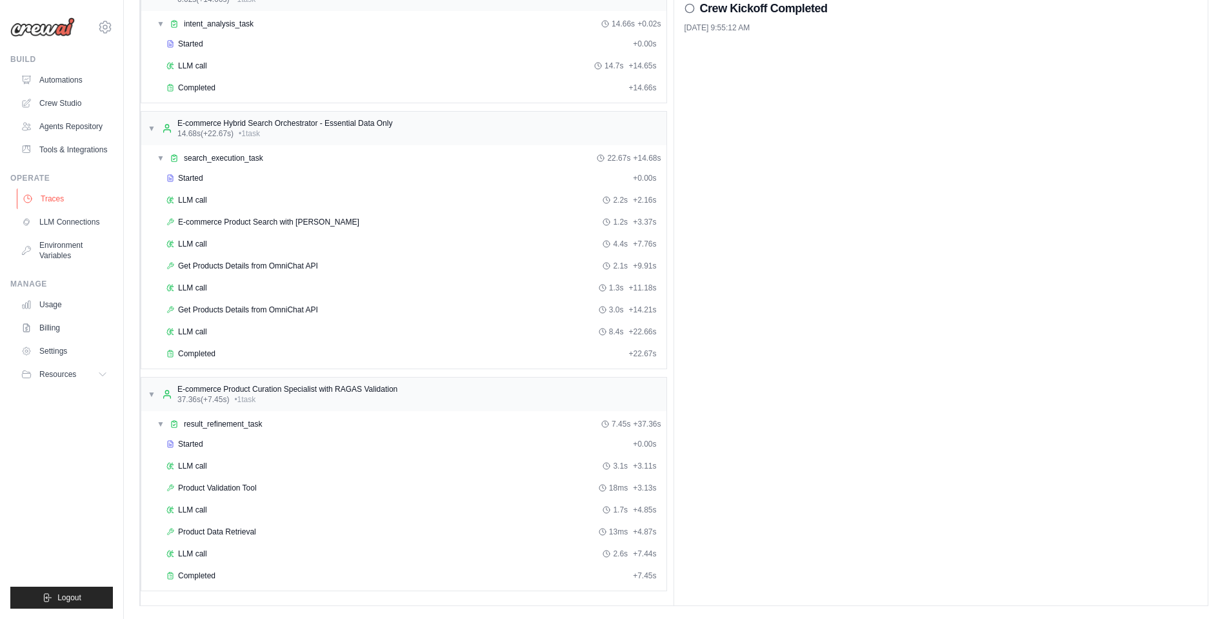
click at [56, 190] on link "Traces" at bounding box center [65, 198] width 97 height 21
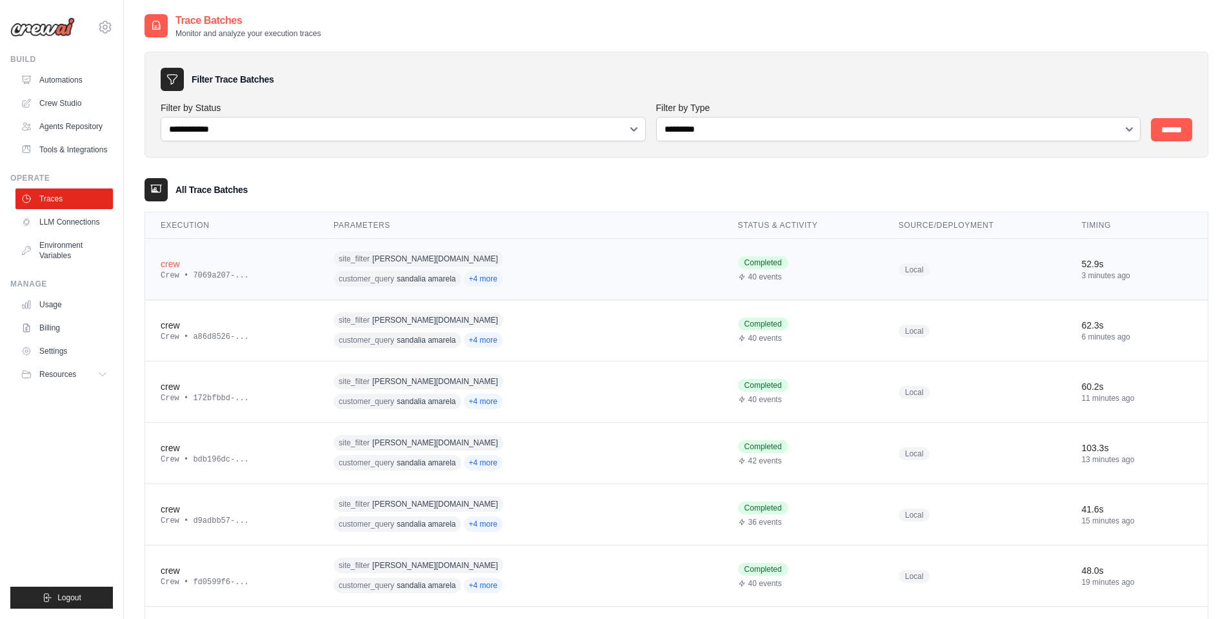
click at [305, 267] on td "crew Crew • 7069a207-..." at bounding box center [231, 269] width 173 height 61
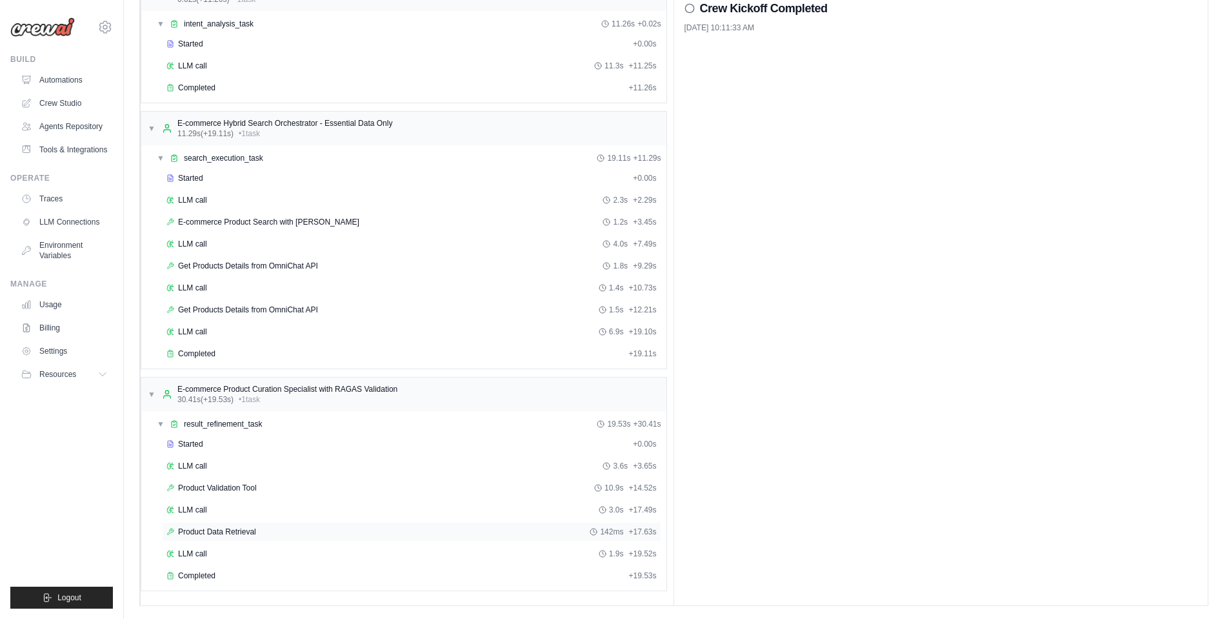
click at [216, 538] on div "Product Data Retrieval 142ms + 17.63s" at bounding box center [411, 531] width 499 height 19
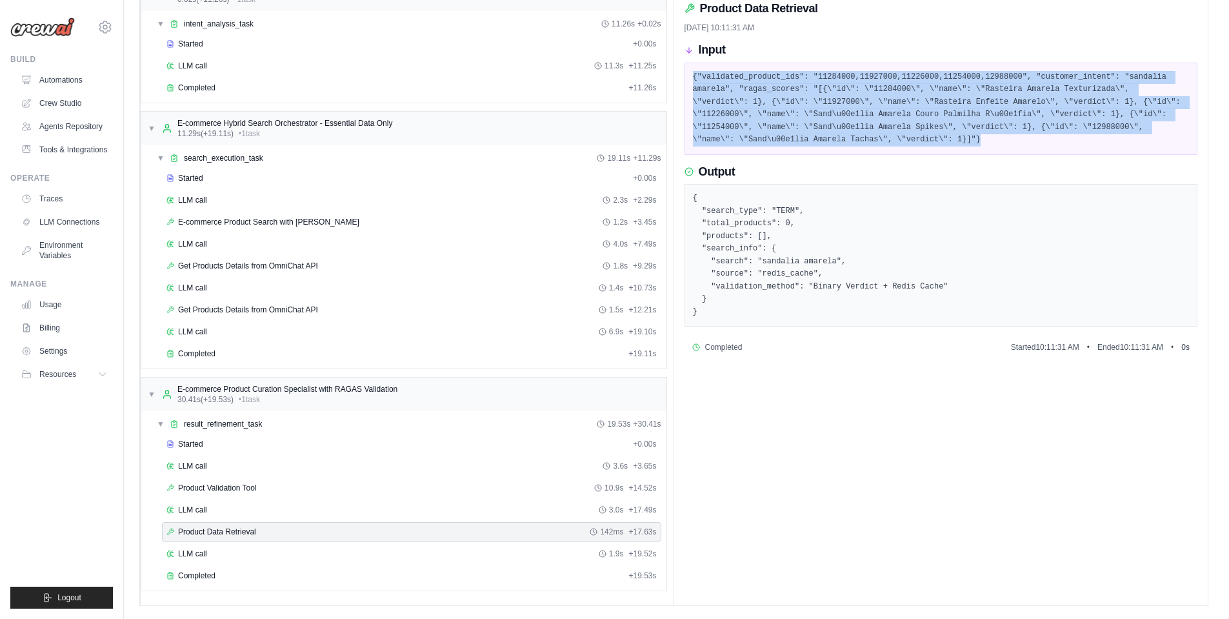
drag, startPoint x: 1000, startPoint y: 139, endPoint x: 688, endPoint y: 75, distance: 318.0
click at [688, 75] on div "{"validated_product_ids": "11284000,11927000,11226000,11254000,12988000", "cust…" at bounding box center [942, 109] width 514 height 92
click at [939, 126] on pre "{"validated_product_ids": "11284000,11927000,11226000,11254000,12988000", "cust…" at bounding box center [941, 108] width 497 height 75
